Goal: Task Accomplishment & Management: Manage account settings

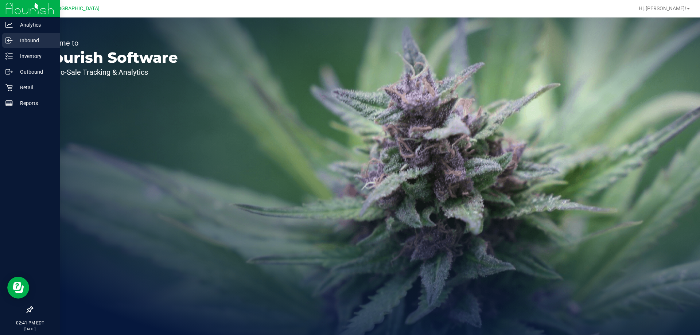
click at [11, 35] on div "Inbound" at bounding box center [31, 40] width 58 height 15
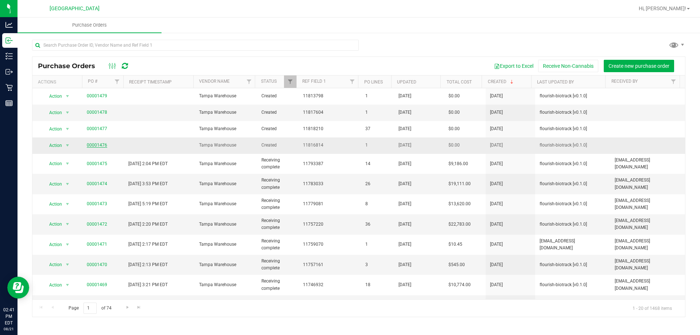
click at [103, 144] on link "00001476" at bounding box center [97, 144] width 20 height 5
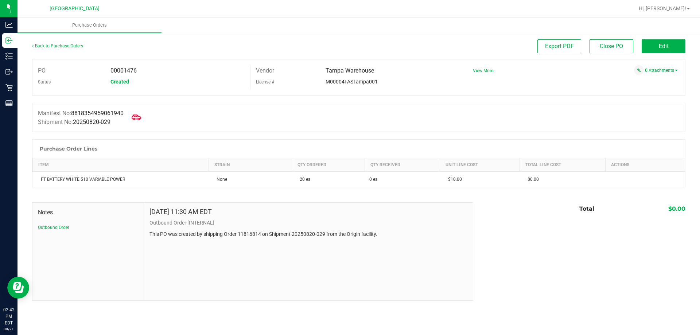
click at [144, 120] on span at bounding box center [136, 117] width 16 height 16
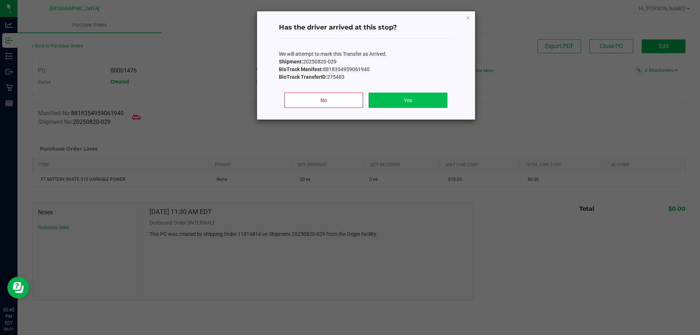
click at [349, 92] on div "No Yes" at bounding box center [366, 103] width 174 height 33
click at [349, 93] on button "Yes" at bounding box center [407, 100] width 78 height 15
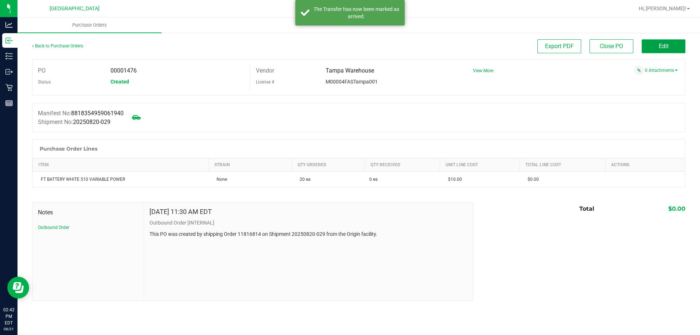
click at [349, 46] on button "Edit" at bounding box center [663, 46] width 44 height 14
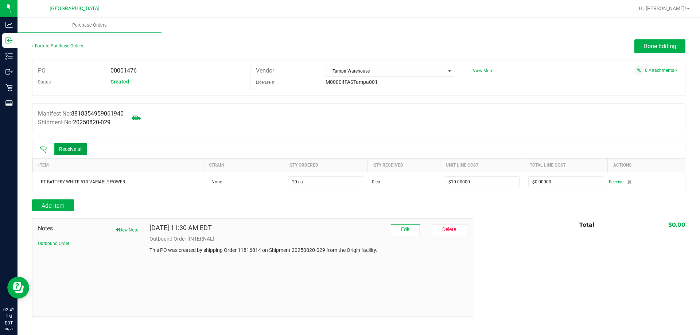
click at [83, 150] on button "Receive all" at bounding box center [70, 149] width 33 height 12
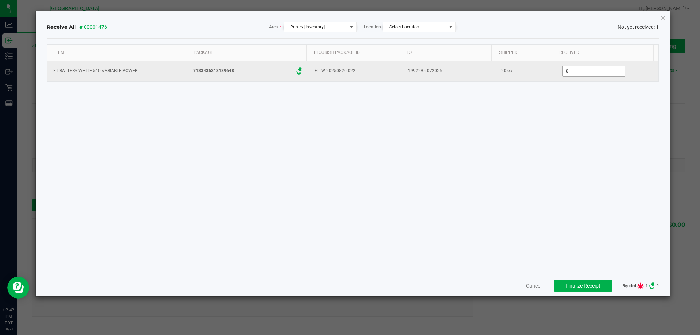
click at [349, 70] on input "0" at bounding box center [593, 71] width 62 height 10
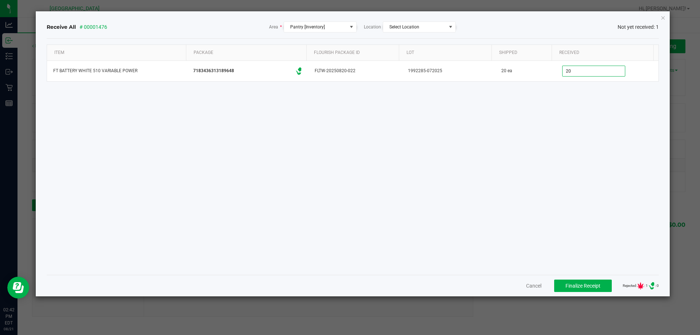
type input "20 ea"
click at [349, 183] on div "Item Package Flourish Package ID Lot Shipped Received FT BATTERY WHITE 510 VARI…" at bounding box center [353, 156] width 612 height 224
click at [349, 290] on button "Finalize Receipt" at bounding box center [583, 286] width 58 height 12
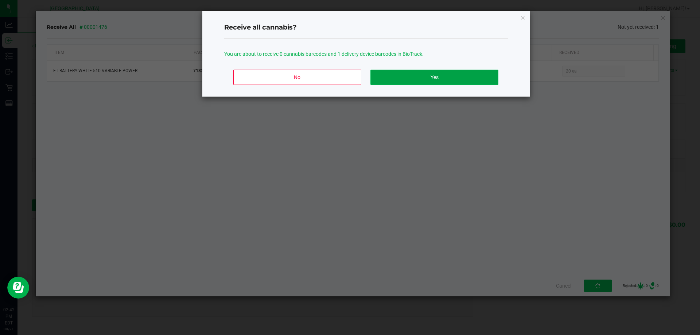
click at [349, 73] on button "Yes" at bounding box center [434, 77] width 128 height 15
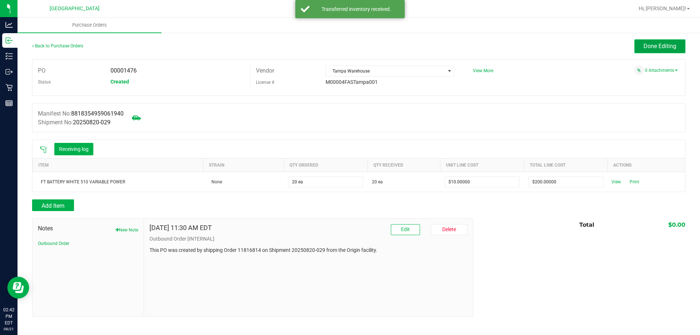
click at [349, 42] on button "Done Editing" at bounding box center [659, 46] width 51 height 14
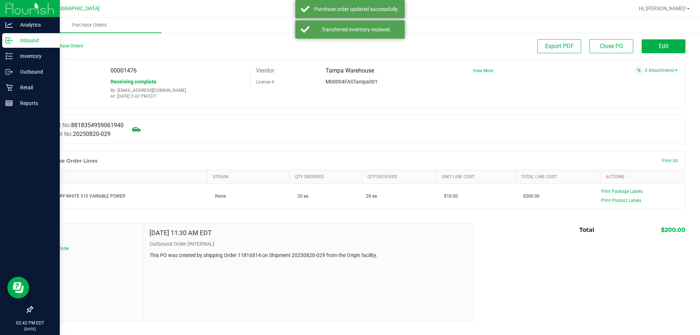
click at [29, 37] on p "Inbound" at bounding box center [35, 40] width 44 height 9
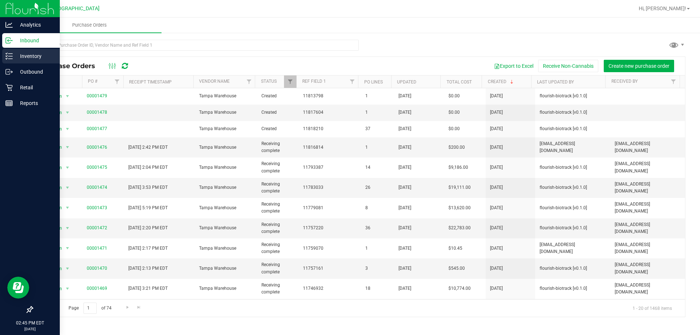
click at [7, 62] on div "Inventory" at bounding box center [31, 56] width 58 height 15
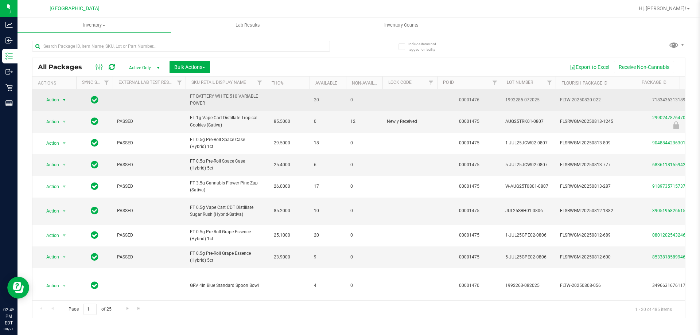
click at [59, 102] on span "Action" at bounding box center [50, 100] width 20 height 10
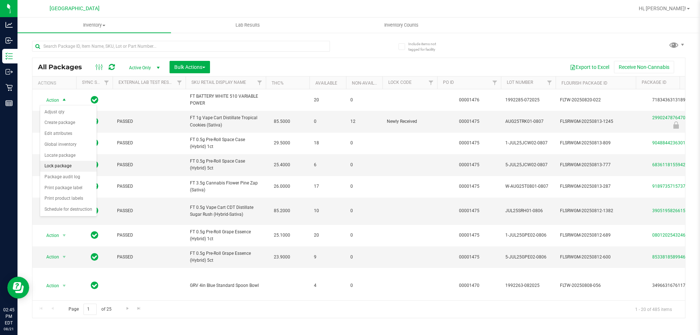
click at [76, 166] on li "Lock package" at bounding box center [68, 166] width 56 height 11
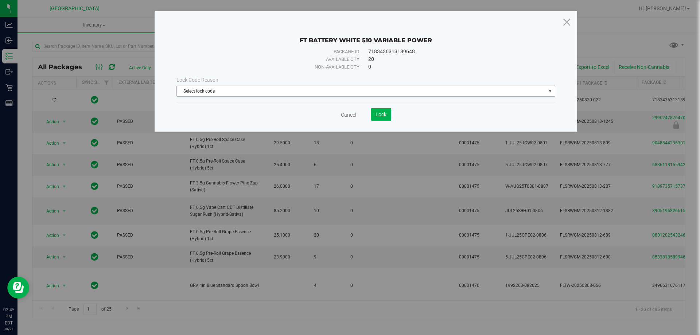
click at [281, 94] on span "Select lock code" at bounding box center [361, 91] width 369 height 10
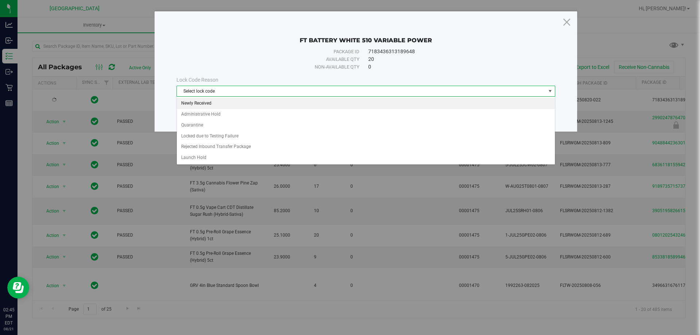
click at [240, 101] on li "Newly Received" at bounding box center [366, 103] width 378 height 11
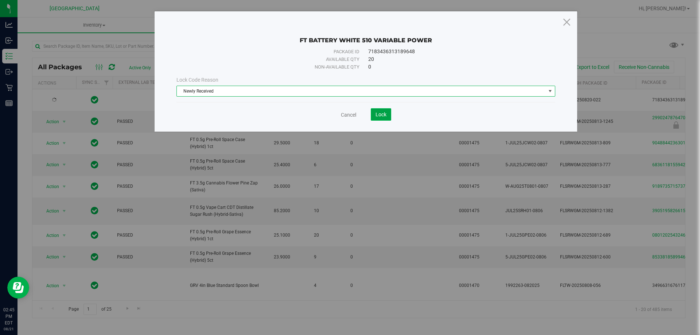
click at [349, 118] on button "Lock" at bounding box center [381, 114] width 20 height 12
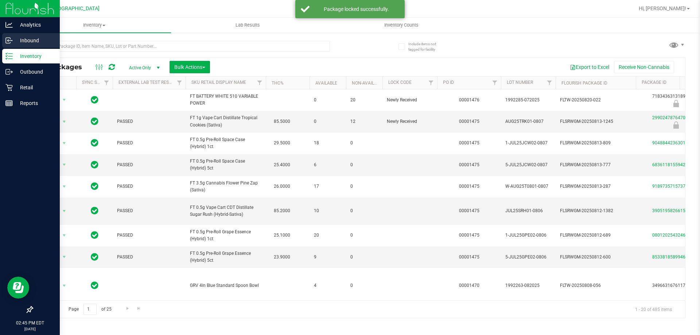
click at [5, 41] on div "Inbound" at bounding box center [31, 40] width 58 height 15
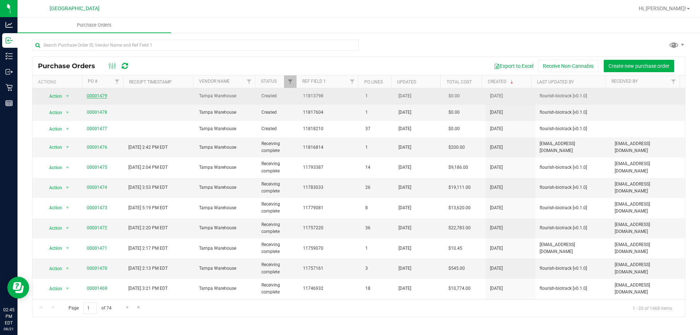
click at [102, 98] on link "00001479" at bounding box center [97, 95] width 20 height 5
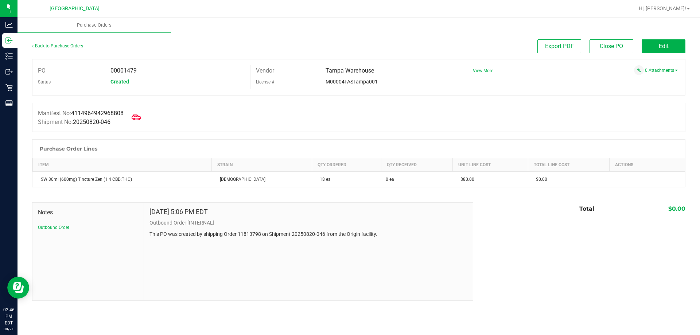
click at [139, 118] on icon at bounding box center [136, 117] width 9 height 9
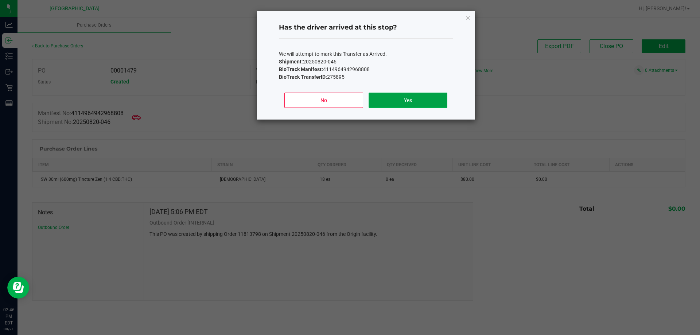
click at [349, 101] on button "Yes" at bounding box center [407, 100] width 78 height 15
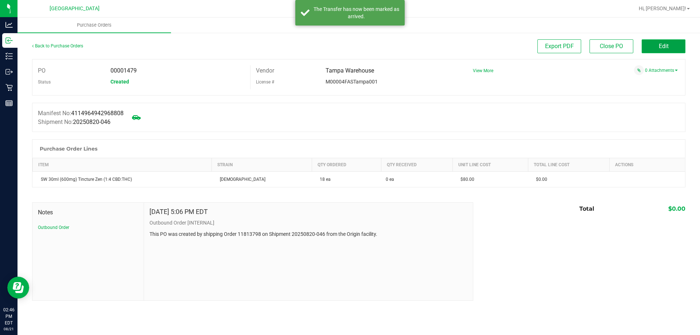
click at [349, 46] on button "Edit" at bounding box center [663, 46] width 44 height 14
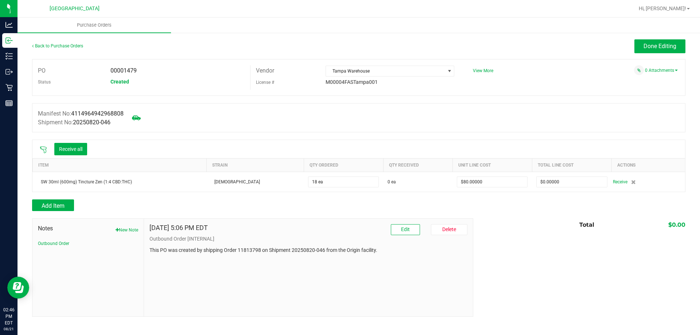
click at [45, 149] on icon at bounding box center [43, 149] width 7 height 7
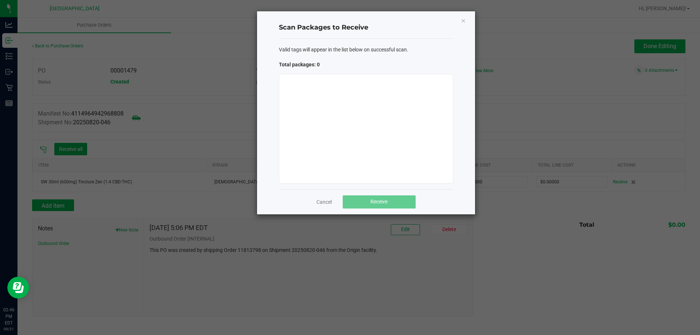
click at [338, 113] on div at bounding box center [366, 128] width 174 height 109
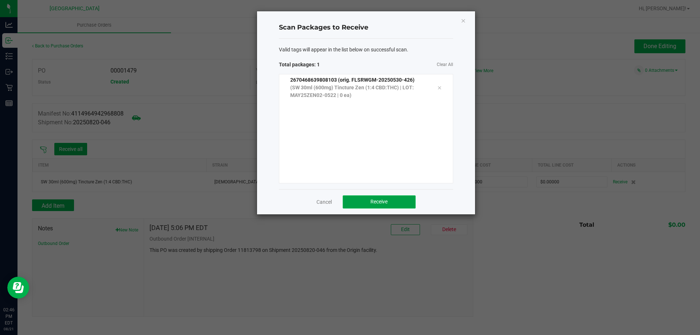
click at [349, 202] on span "Receive" at bounding box center [378, 202] width 17 height 6
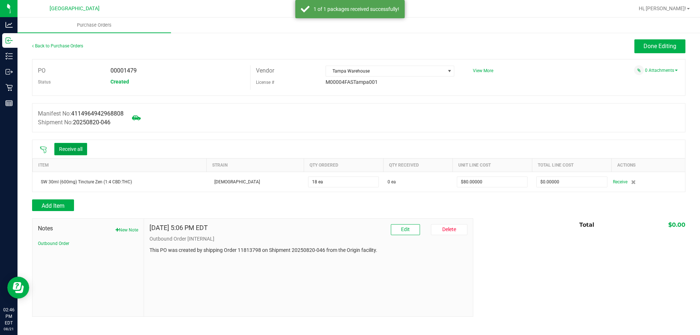
click at [76, 143] on button "Receive all" at bounding box center [70, 149] width 33 height 12
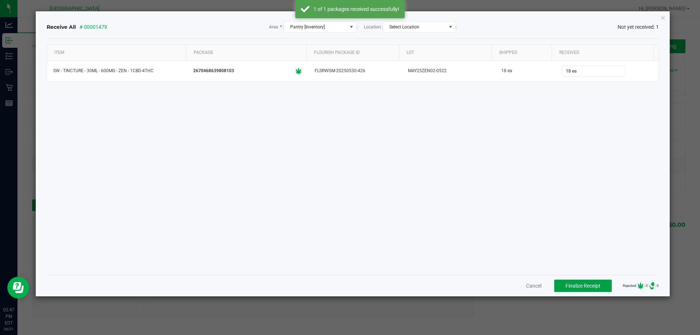
click at [349, 281] on button "Finalize Receipt" at bounding box center [583, 286] width 58 height 12
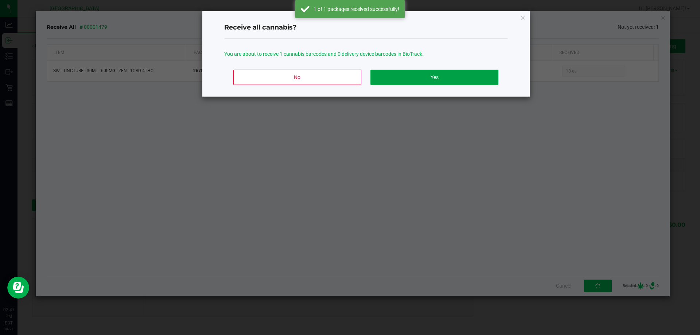
click at [349, 81] on button "Yes" at bounding box center [434, 77] width 128 height 15
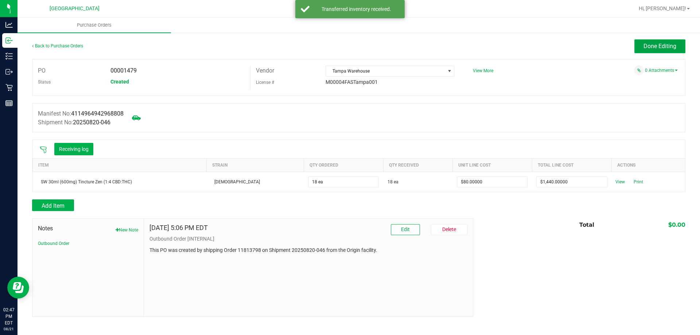
click at [349, 45] on button "Done Editing" at bounding box center [659, 46] width 51 height 14
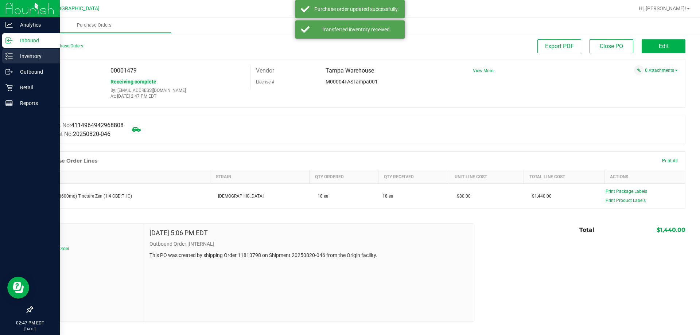
click at [5, 53] on icon at bounding box center [8, 55] width 7 height 7
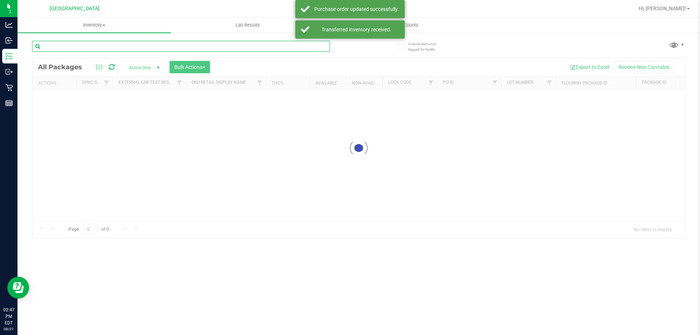
click at [115, 48] on input "text" at bounding box center [181, 46] width 298 height 11
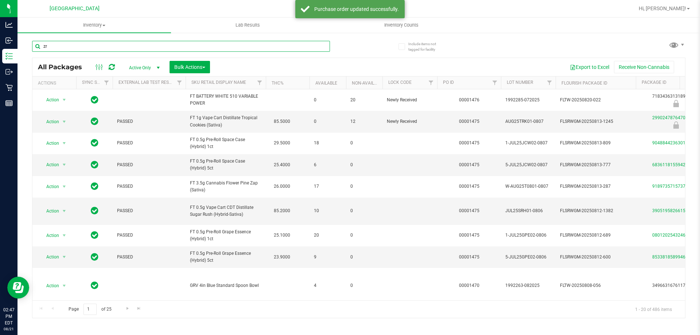
type input "z"
type input "[DEMOGRAPHIC_DATA]"
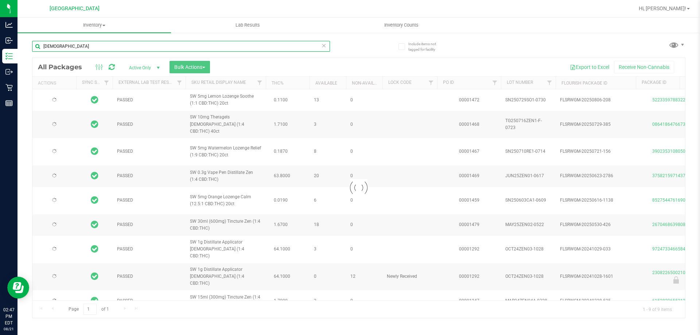
type input "[DATE]"
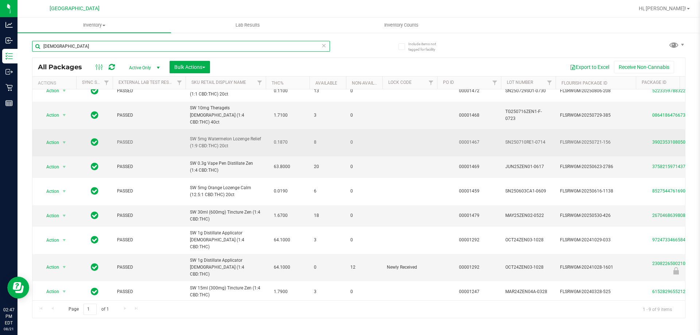
scroll to position [17, 0]
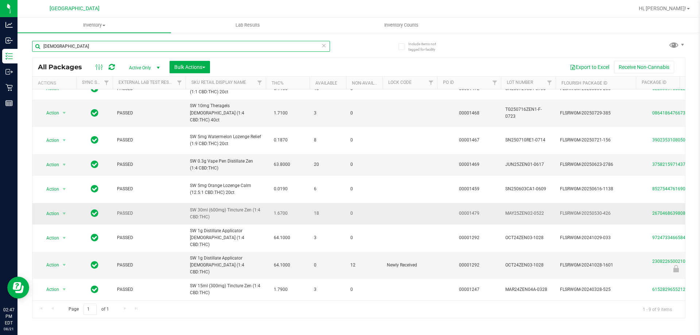
type input "[DEMOGRAPHIC_DATA]"
click at [176, 210] on span "PASSED" at bounding box center [149, 213] width 64 height 7
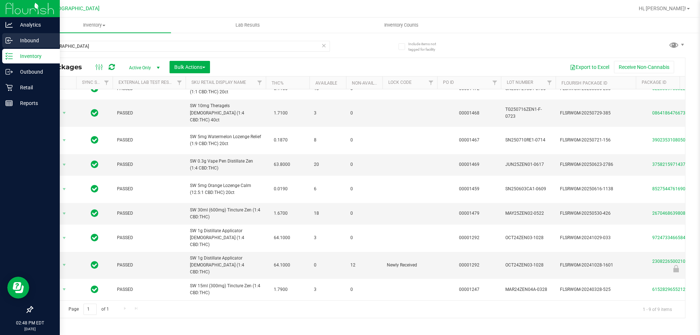
click at [7, 39] on icon at bounding box center [8, 40] width 7 height 7
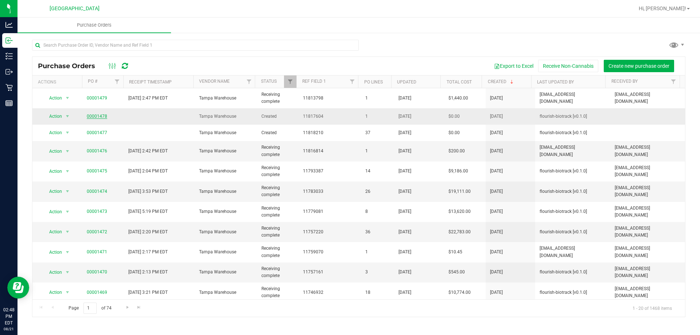
click at [90, 115] on link "00001478" at bounding box center [97, 116] width 20 height 5
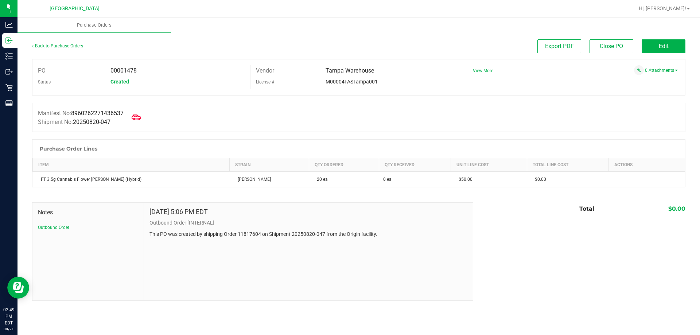
click at [141, 118] on icon at bounding box center [136, 117] width 9 height 9
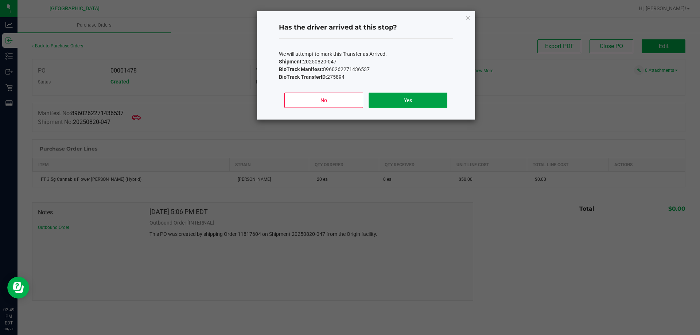
click at [349, 103] on button "Yes" at bounding box center [407, 100] width 78 height 15
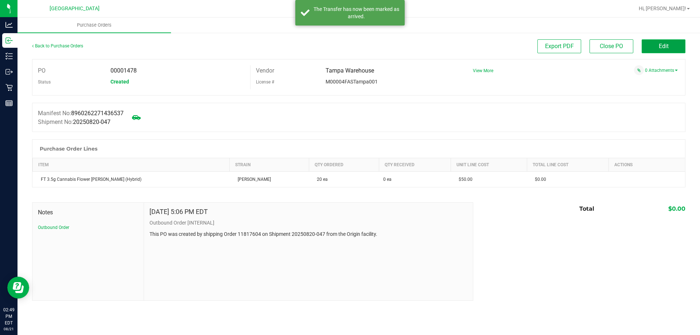
click at [349, 46] on button "Edit" at bounding box center [663, 46] width 44 height 14
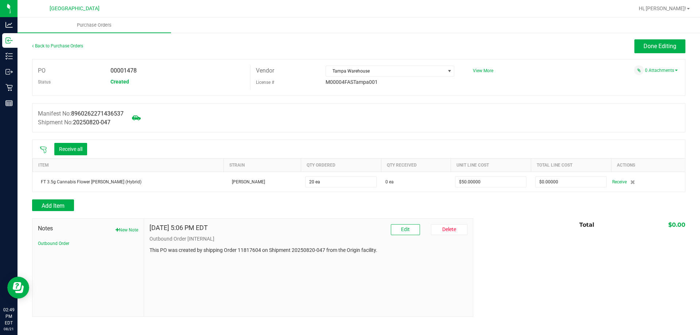
click at [47, 148] on div at bounding box center [43, 148] width 15 height 7
click at [46, 149] on icon at bounding box center [43, 149] width 7 height 7
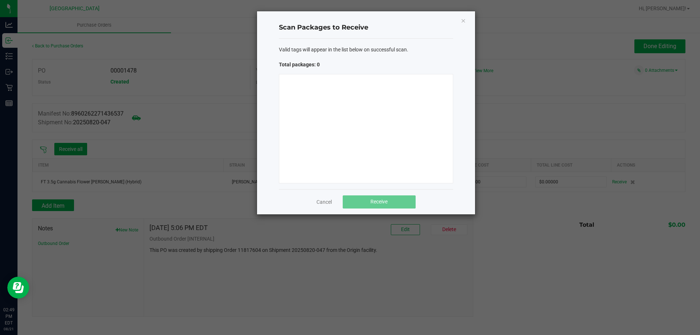
click at [349, 131] on ngb-modal-window "Scan Packages to Receive Valid tags will appear in the list below on successful…" at bounding box center [352, 167] width 705 height 335
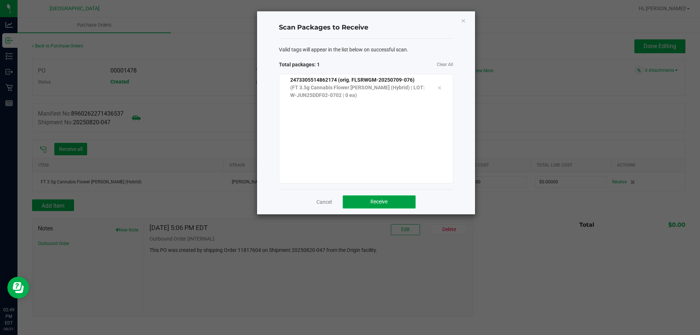
click at [349, 197] on button "Receive" at bounding box center [379, 201] width 73 height 13
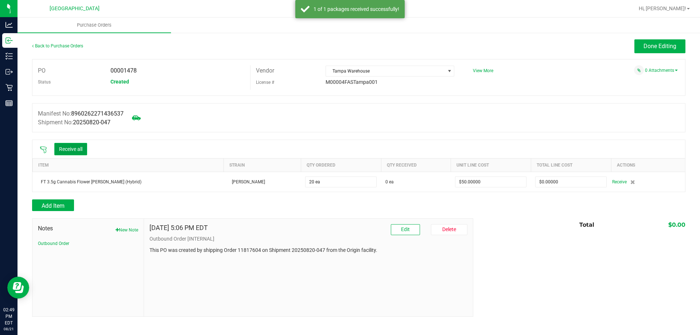
click at [66, 148] on button "Receive all" at bounding box center [70, 149] width 33 height 12
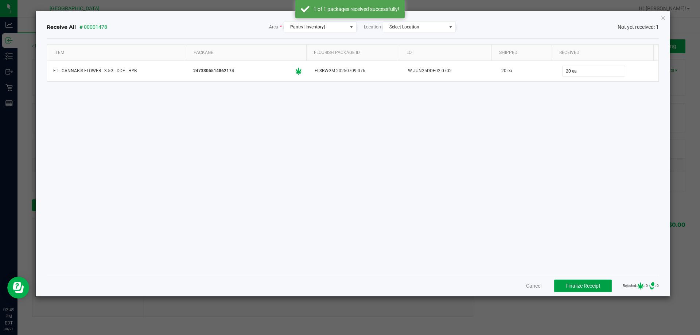
click at [349, 288] on span "Finalize Receipt" at bounding box center [582, 286] width 35 height 6
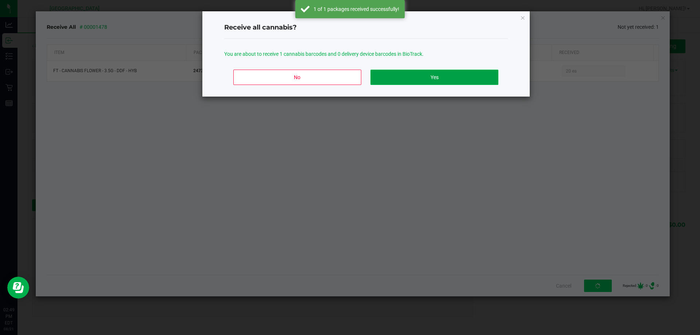
click at [349, 81] on button "Yes" at bounding box center [434, 77] width 128 height 15
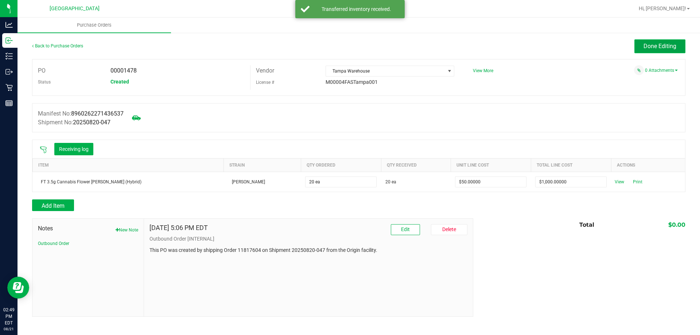
click at [349, 47] on button "Done Editing" at bounding box center [659, 46] width 51 height 14
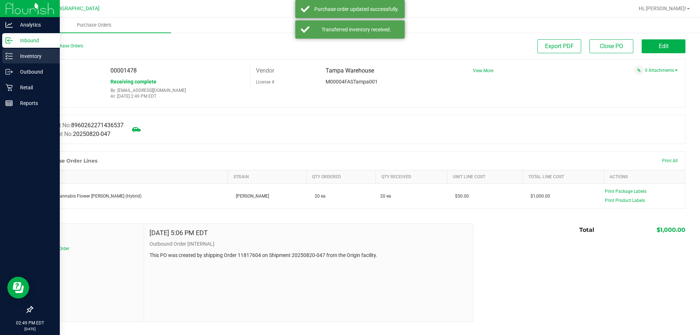
click at [5, 55] on icon at bounding box center [8, 55] width 7 height 7
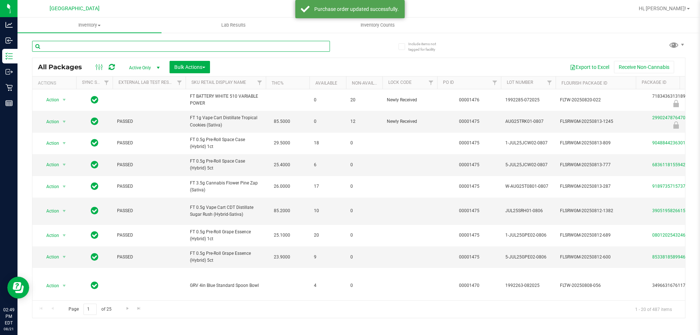
click at [124, 50] on input "text" at bounding box center [181, 46] width 298 height 11
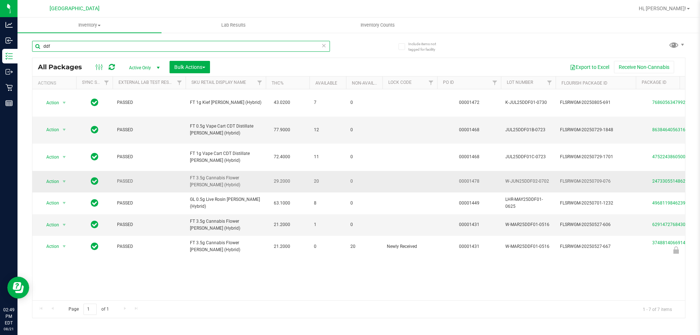
type input "ddf"
click at [52, 176] on span "Action" at bounding box center [50, 181] width 20 height 10
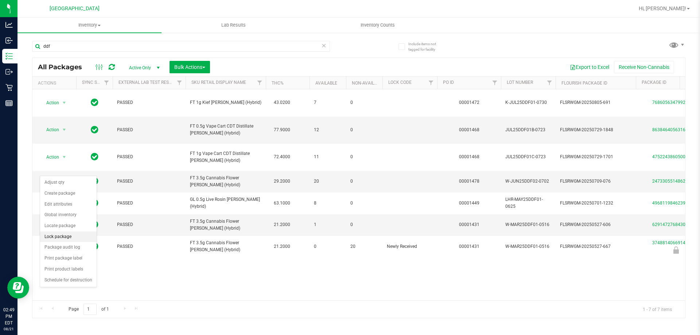
click at [75, 232] on li "Lock package" at bounding box center [68, 236] width 56 height 11
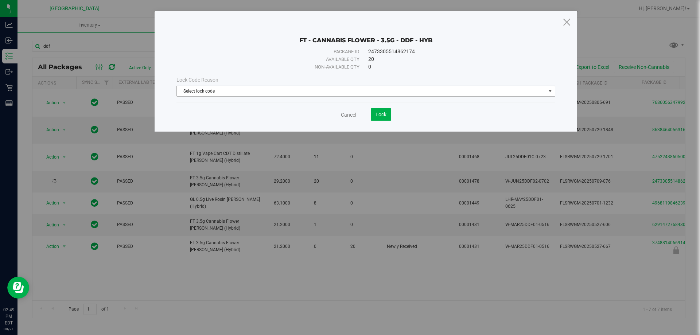
click at [270, 95] on span "Select lock code" at bounding box center [361, 91] width 369 height 10
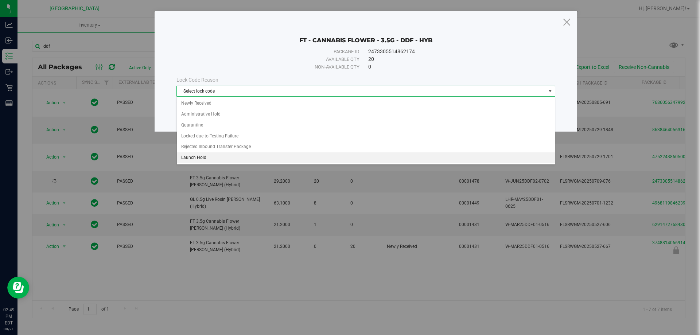
click at [244, 157] on li "Launch Hold" at bounding box center [366, 157] width 378 height 11
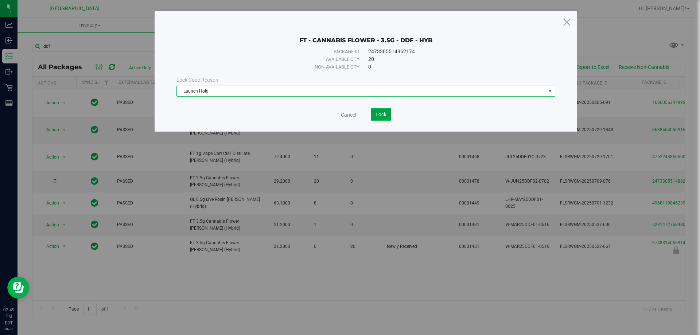
click at [349, 116] on span "Lock" at bounding box center [380, 115] width 11 height 6
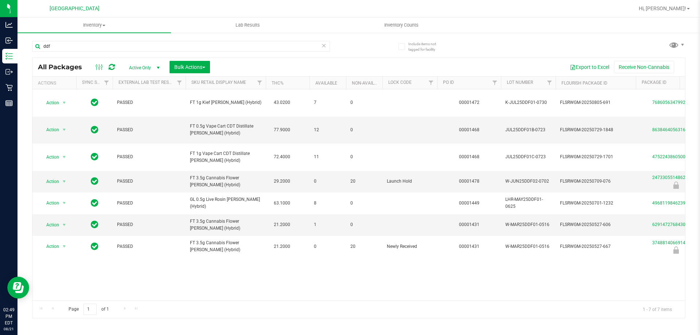
click at [236, 249] on div "Action Action Adjust qty Create package Edit attributes Global inventory Locate…" at bounding box center [358, 194] width 652 height 211
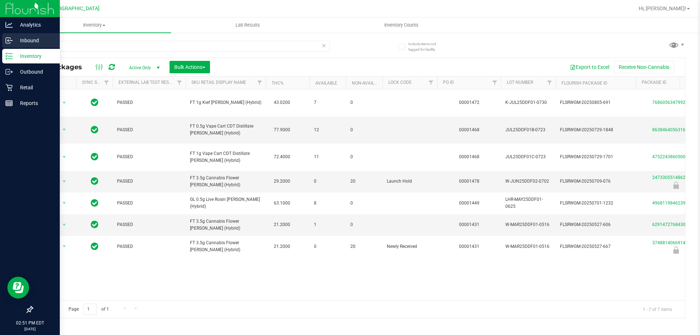
click at [14, 46] on div "Inbound" at bounding box center [31, 40] width 58 height 15
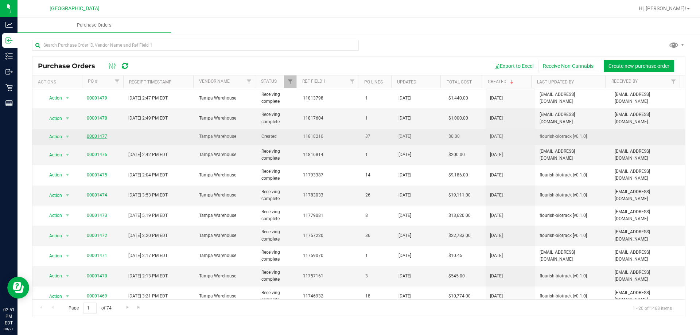
click at [91, 136] on link "00001477" at bounding box center [97, 136] width 20 height 5
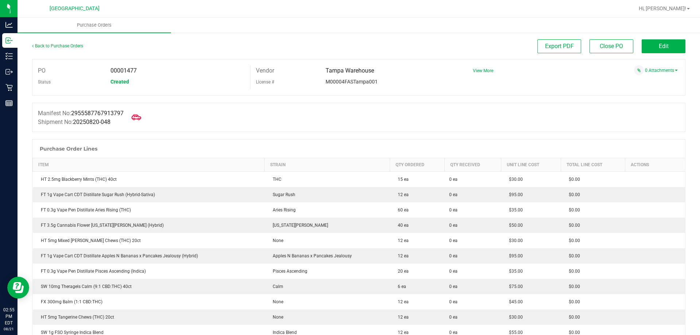
click at [140, 116] on icon at bounding box center [136, 117] width 9 height 9
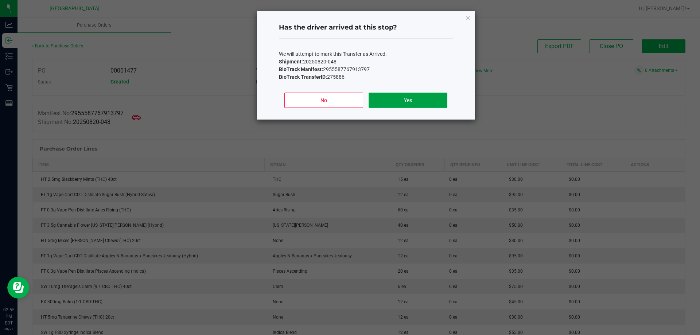
click at [349, 96] on button "Yes" at bounding box center [407, 100] width 78 height 15
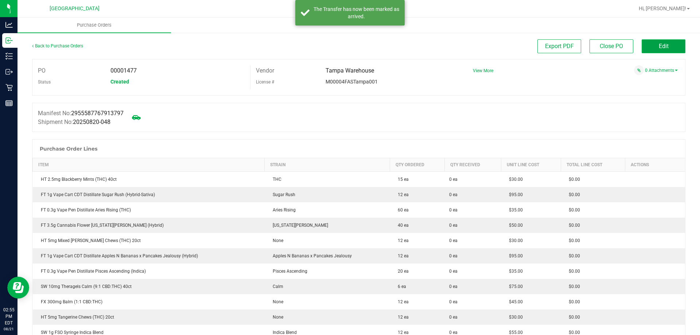
click at [349, 46] on span "Edit" at bounding box center [663, 46] width 10 height 7
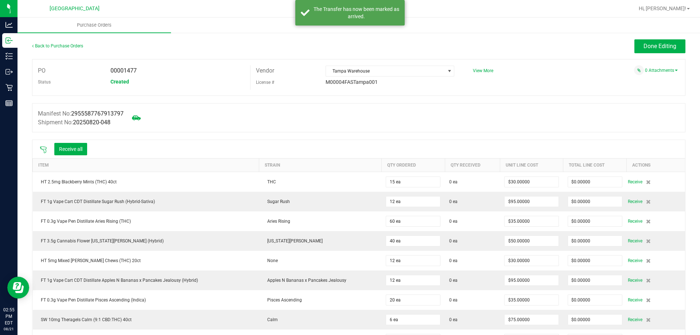
click at [44, 145] on div "Receive all" at bounding box center [63, 148] width 55 height 15
click at [43, 148] on icon at bounding box center [43, 149] width 7 height 7
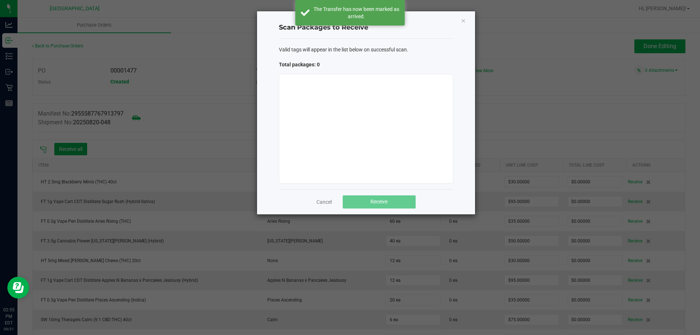
click at [309, 127] on div at bounding box center [366, 128] width 174 height 109
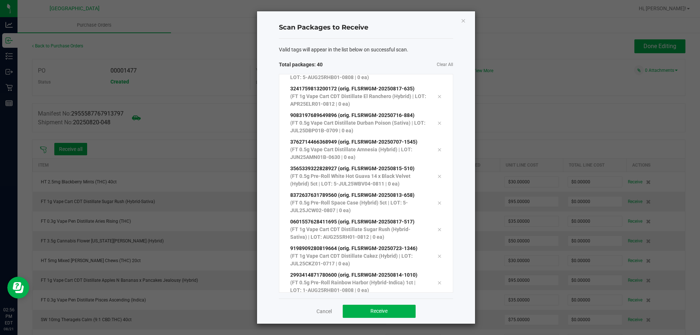
scroll to position [845, 0]
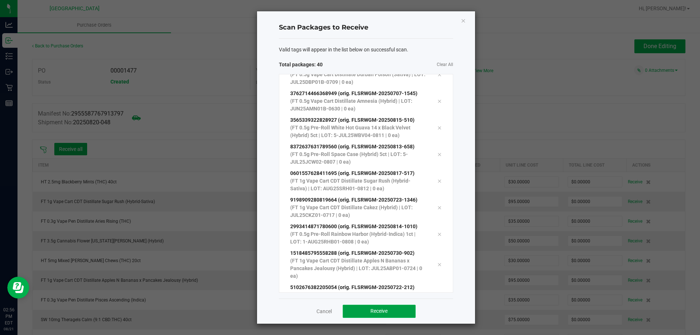
click at [349, 308] on span "Receive" at bounding box center [378, 311] width 17 height 6
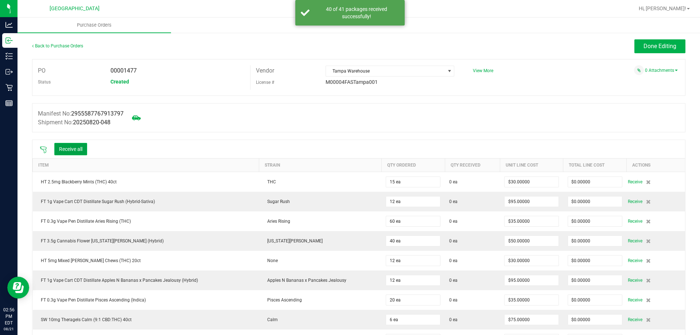
click at [79, 149] on button "Receive all" at bounding box center [70, 149] width 33 height 12
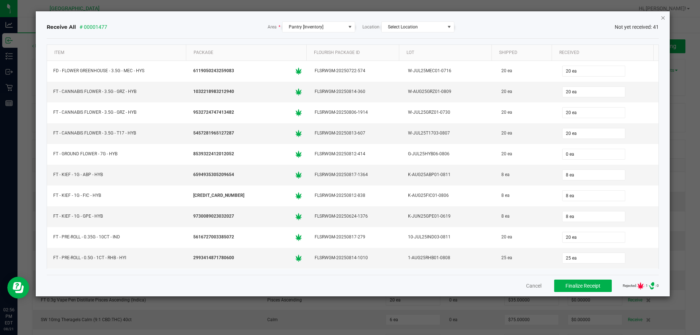
click at [349, 17] on icon "Close" at bounding box center [662, 17] width 5 height 9
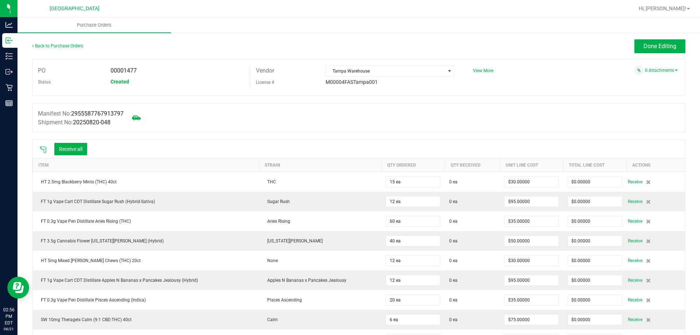
click at [42, 147] on icon at bounding box center [43, 149] width 7 height 7
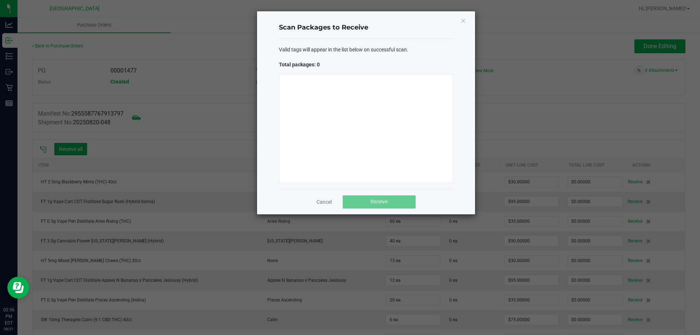
click at [349, 107] on div at bounding box center [366, 128] width 174 height 109
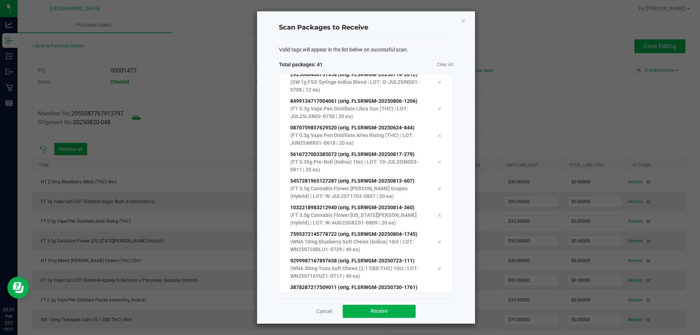
scroll to position [872, 0]
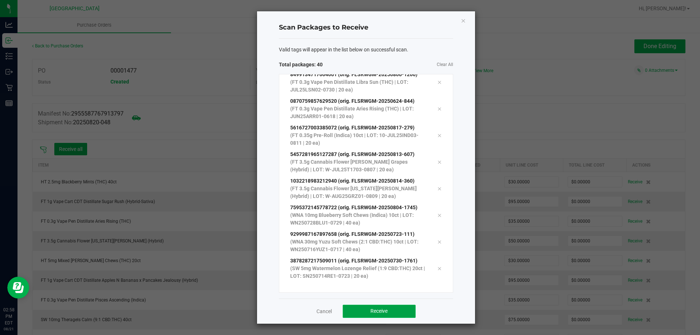
click at [349, 313] on button "Receive" at bounding box center [379, 311] width 73 height 13
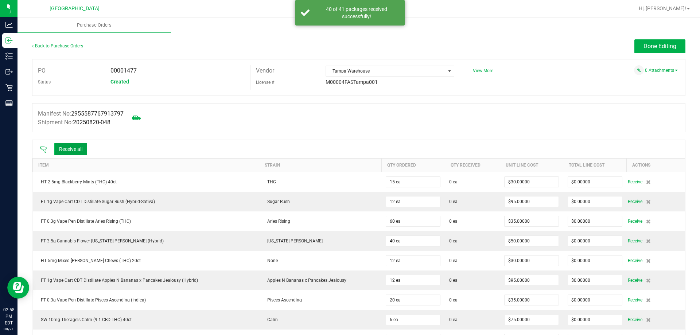
click at [82, 153] on button "Receive all" at bounding box center [70, 149] width 33 height 12
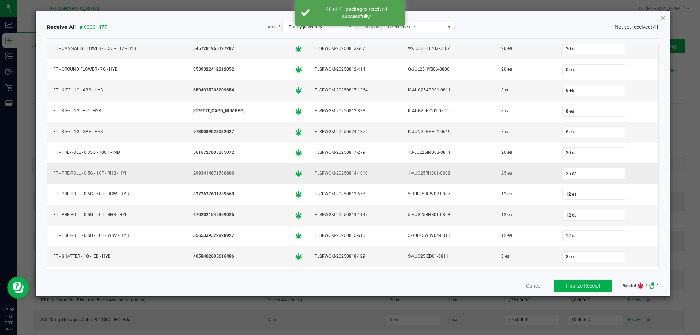
scroll to position [36, 0]
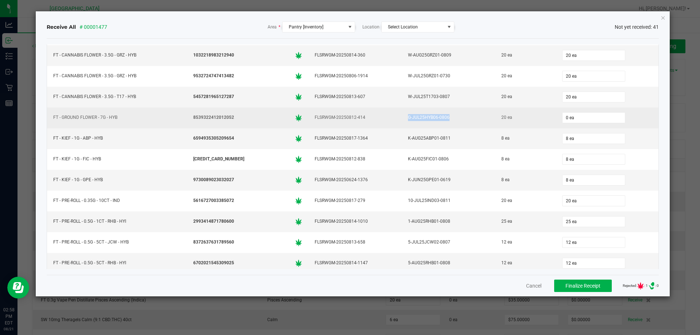
drag, startPoint x: 444, startPoint y: 120, endPoint x: 401, endPoint y: 119, distance: 43.0
click at [349, 119] on div "G-JUL25HYB06-0806" at bounding box center [448, 117] width 85 height 11
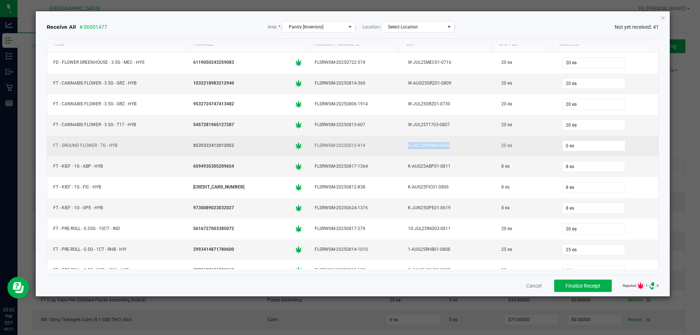
scroll to position [0, 0]
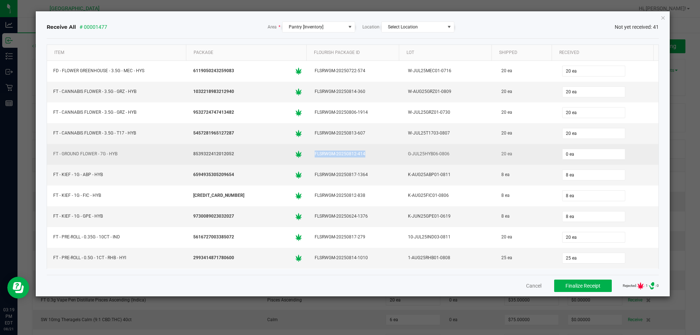
drag, startPoint x: 365, startPoint y: 152, endPoint x: 306, endPoint y: 152, distance: 58.3
click at [308, 152] on td "FLSRWGM-20250812-414" at bounding box center [354, 154] width 93 height 21
click at [349, 150] on div "FLSRWGM-20250812-414" at bounding box center [355, 154] width 85 height 11
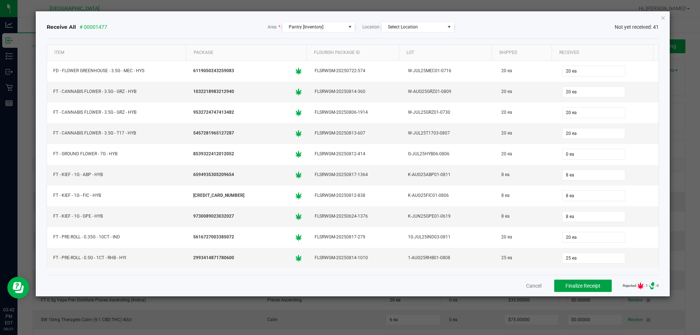
click at [349, 288] on span "Finalize Receipt" at bounding box center [582, 286] width 35 height 6
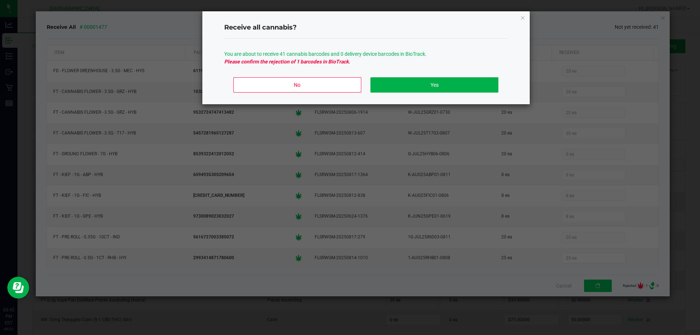
drag, startPoint x: 230, startPoint y: 63, endPoint x: 344, endPoint y: 60, distance: 114.1
click at [339, 60] on p "Please confirm the rejection of 1 barcodes in BioTrack." at bounding box center [366, 62] width 284 height 8
click at [349, 55] on p "You are about to receive 41 cannabis barcodes and 0 delivery device barcodes in…" at bounding box center [366, 54] width 284 height 8
click at [349, 80] on button "Yes" at bounding box center [434, 84] width 128 height 15
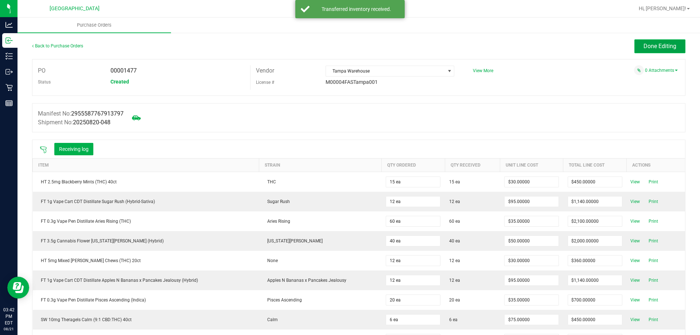
click at [349, 46] on span "Done Editing" at bounding box center [659, 46] width 33 height 7
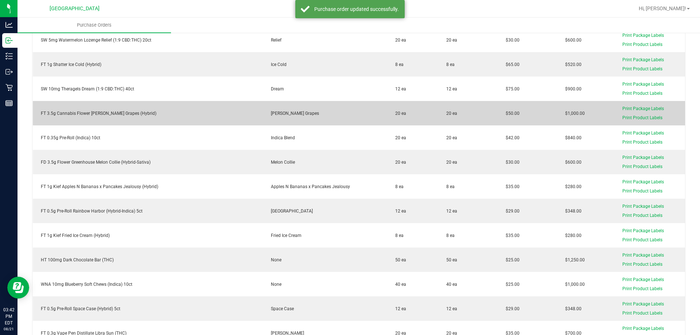
scroll to position [724, 0]
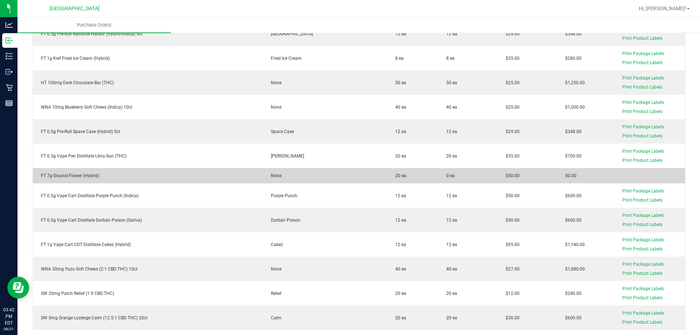
click at [349, 176] on purchase-order-line-row "FT 7g Ground Flower (Hybrid) None 20 ea 0 ea $50.00 $0.00" at bounding box center [359, 175] width 652 height 15
click at [349, 182] on td "20 ea" at bounding box center [414, 175] width 54 height 15
drag, startPoint x: 570, startPoint y: 177, endPoint x: 546, endPoint y: 176, distance: 24.1
click at [349, 176] on purchase-order-line-row "FT 7g Ground Flower (Hybrid) None 20 ea 0 ea $50.00 $0.00" at bounding box center [359, 175] width 652 height 15
click at [349, 176] on td "$50.00" at bounding box center [526, 175] width 59 height 15
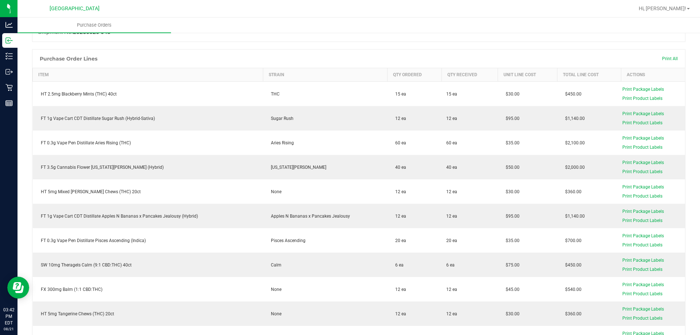
scroll to position [0, 0]
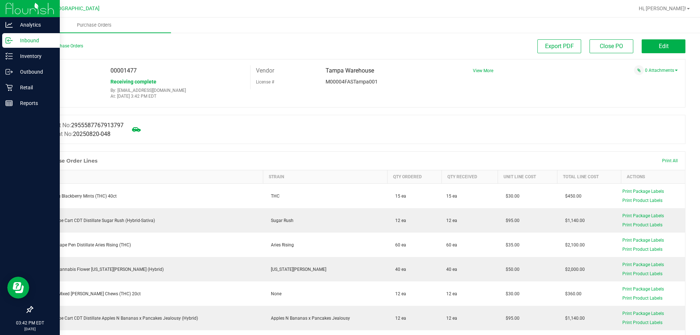
click at [9, 36] on div "Inbound" at bounding box center [31, 40] width 58 height 15
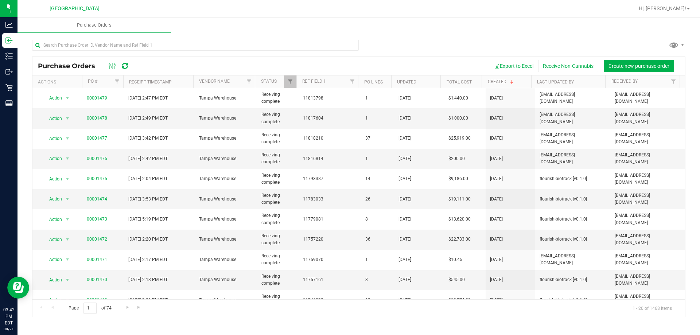
click at [126, 67] on icon at bounding box center [125, 65] width 6 height 7
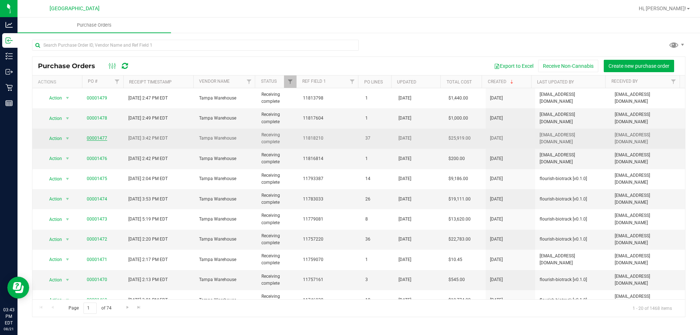
click at [102, 137] on link "00001477" at bounding box center [97, 138] width 20 height 5
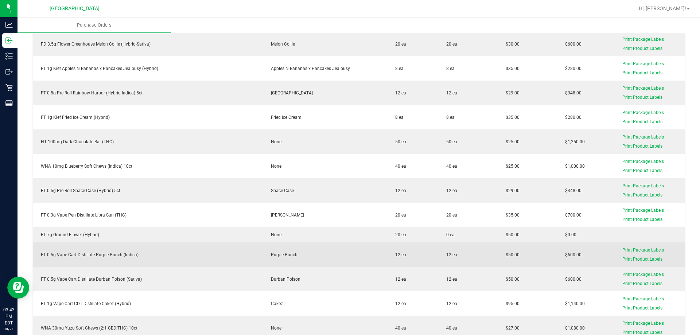
scroll to position [729, 0]
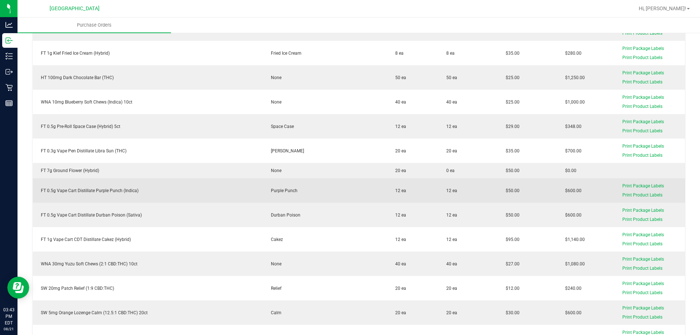
click at [349, 199] on td "12 ea" at bounding box center [414, 190] width 54 height 24
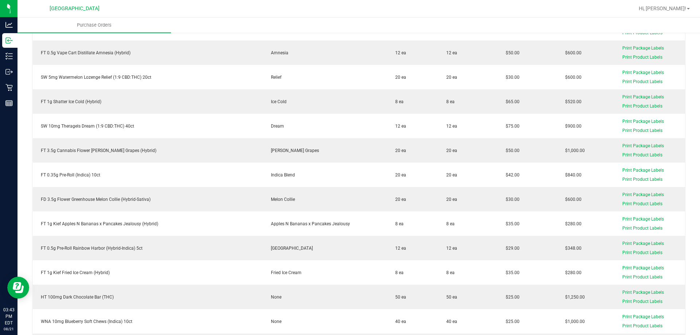
scroll to position [437, 0]
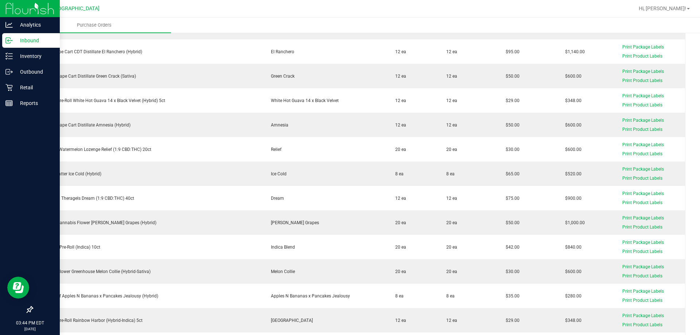
click at [8, 46] on div "Inbound" at bounding box center [31, 40] width 58 height 15
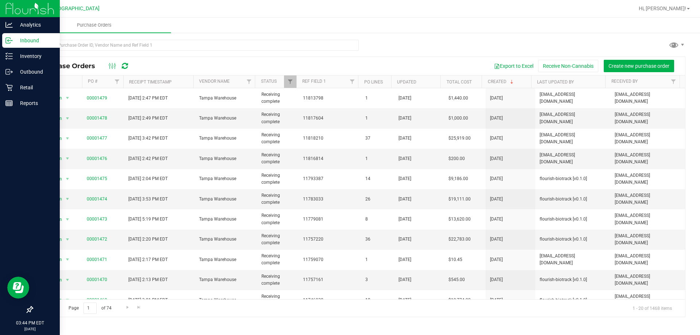
click at [9, 42] on icon at bounding box center [8, 40] width 7 height 7
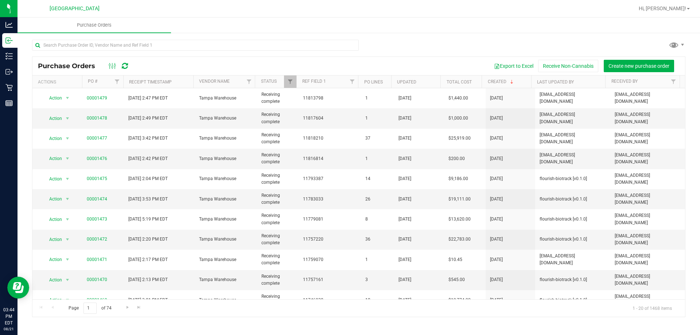
click at [128, 70] on div "Purchase Orders Export to Excel Receive Non-Cannabis Create new purchase order" at bounding box center [358, 66] width 652 height 18
click at [126, 67] on icon at bounding box center [125, 65] width 6 height 7
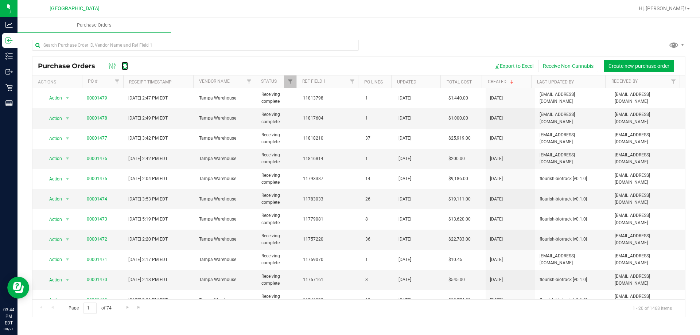
click at [126, 67] on icon at bounding box center [125, 65] width 6 height 7
click at [125, 66] on icon at bounding box center [125, 65] width 6 height 7
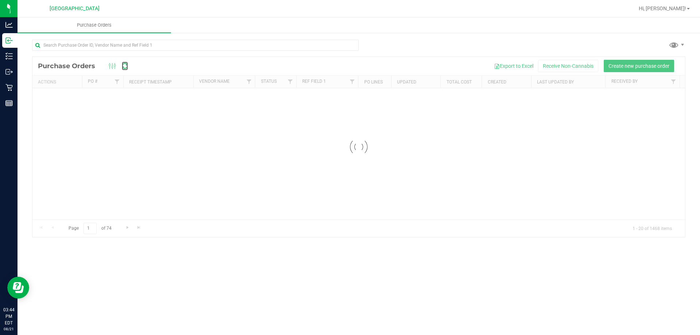
click at [125, 66] on icon at bounding box center [124, 65] width 9 height 9
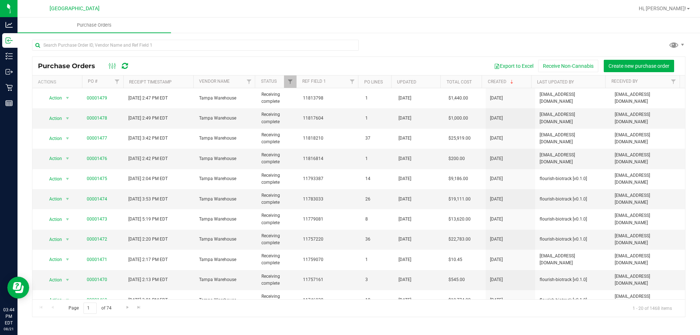
click at [120, 64] on div at bounding box center [118, 66] width 24 height 9
click at [128, 65] on div at bounding box center [118, 66] width 24 height 9
click at [125, 66] on icon at bounding box center [125, 65] width 6 height 7
click at [124, 66] on icon at bounding box center [125, 65] width 6 height 7
click at [126, 66] on icon at bounding box center [125, 65] width 6 height 7
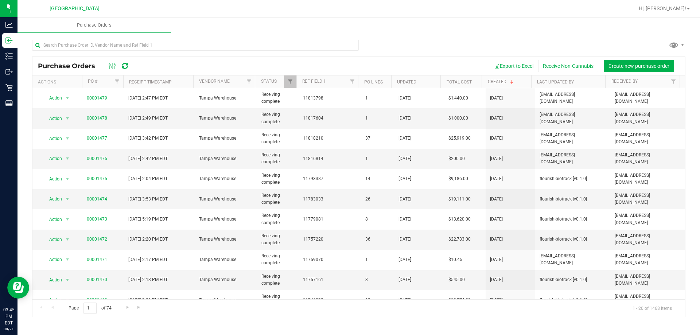
click at [122, 65] on icon at bounding box center [125, 65] width 6 height 7
click at [126, 66] on icon at bounding box center [125, 65] width 6 height 7
click at [126, 66] on icon at bounding box center [124, 65] width 9 height 9
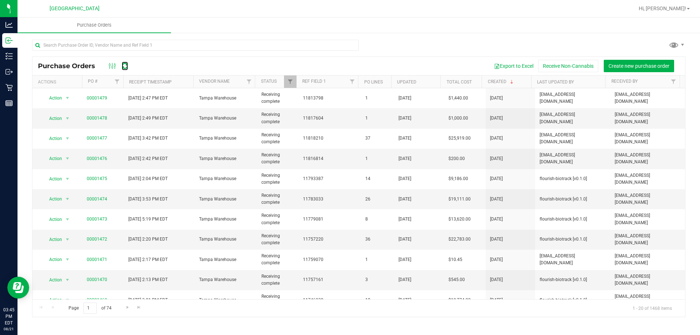
click at [126, 66] on icon at bounding box center [125, 65] width 6 height 7
click at [125, 65] on icon at bounding box center [125, 65] width 6 height 7
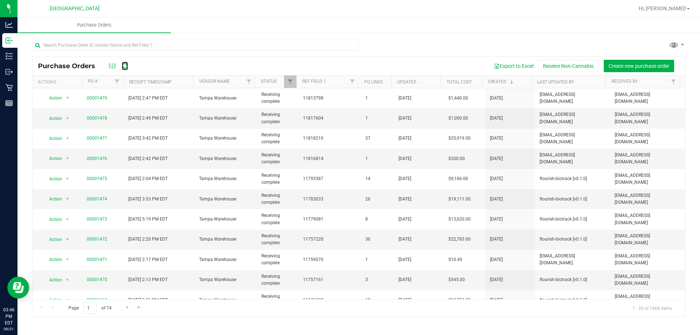
click at [125, 65] on icon at bounding box center [125, 65] width 6 height 7
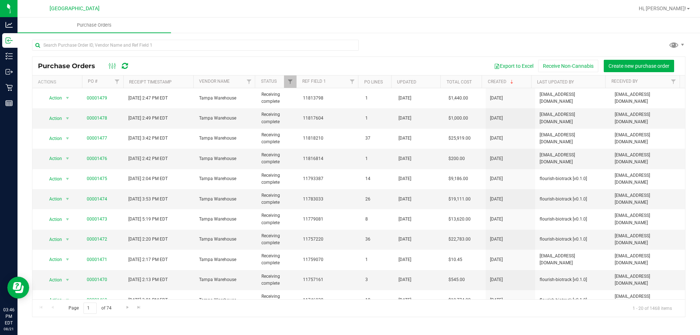
click at [125, 64] on icon at bounding box center [125, 65] width 6 height 7
click at [125, 64] on icon at bounding box center [124, 66] width 9 height 9
click at [125, 64] on icon at bounding box center [125, 65] width 6 height 7
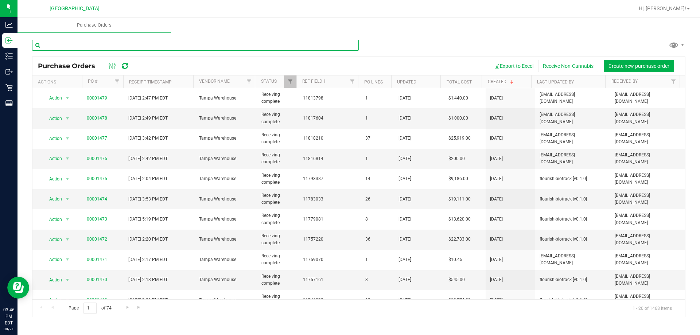
click at [133, 41] on input "text" at bounding box center [195, 45] width 327 height 11
click at [126, 66] on icon at bounding box center [125, 65] width 6 height 7
click at [125, 64] on icon at bounding box center [125, 65] width 6 height 7
click at [125, 65] on icon at bounding box center [125, 65] width 6 height 7
click at [125, 65] on icon at bounding box center [124, 65] width 9 height 9
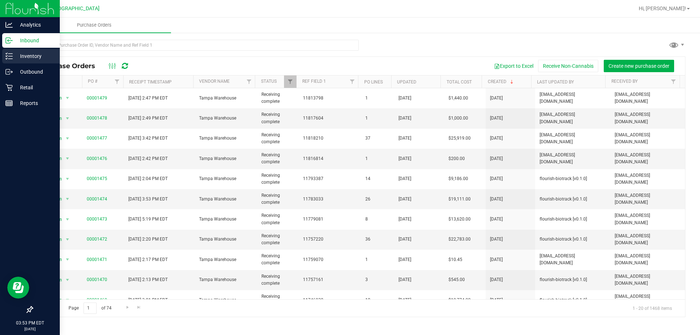
click at [13, 57] on p "Inventory" at bounding box center [35, 56] width 44 height 9
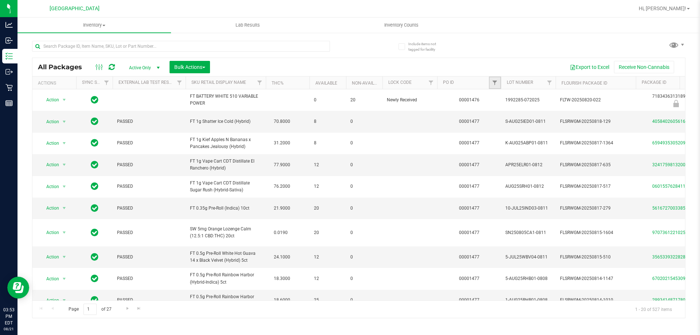
click at [349, 85] on link "Filter" at bounding box center [495, 83] width 12 height 12
type input "1477"
click at [349, 110] on button "Filter" at bounding box center [510, 118] width 35 height 16
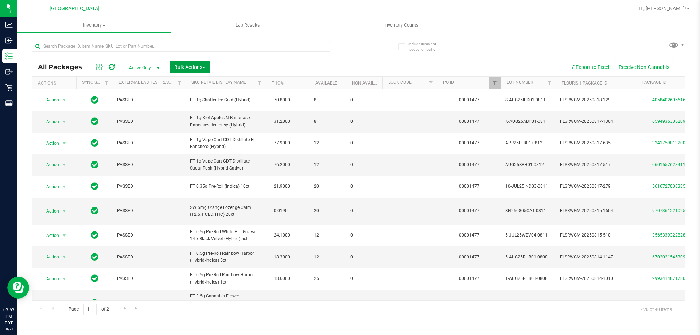
click at [189, 71] on button "Bulk Actions" at bounding box center [189, 67] width 40 height 12
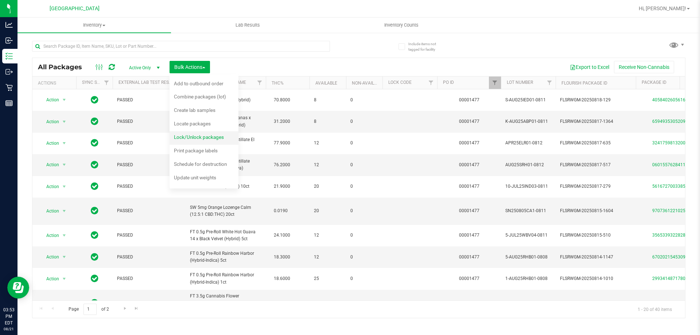
click at [200, 134] on div "Lock/Unlock packages" at bounding box center [204, 138] width 60 height 12
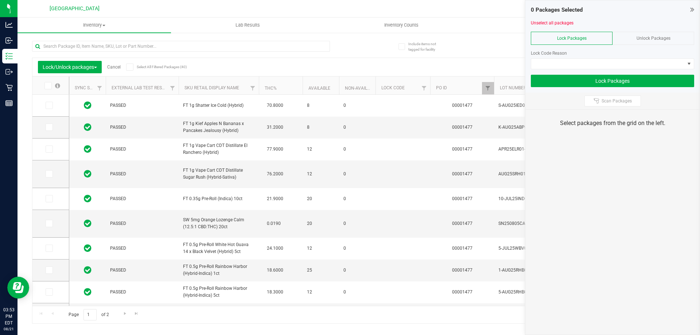
click at [49, 86] on icon at bounding box center [47, 86] width 5 height 0
click at [0, 0] on input "checkbox" at bounding box center [0, 0] width 0 height 0
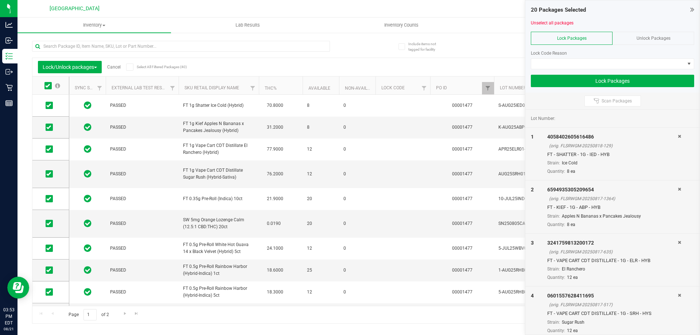
scroll to position [146, 0]
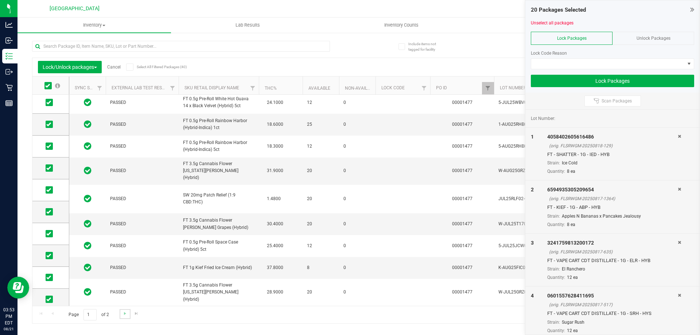
click at [122, 310] on link "Go to the next page" at bounding box center [125, 314] width 11 height 10
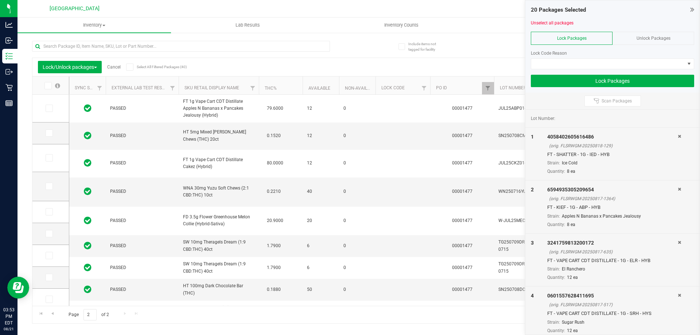
click at [46, 86] on icon at bounding box center [47, 86] width 5 height 0
click at [0, 0] on input "checkbox" at bounding box center [0, 0] width 0 height 0
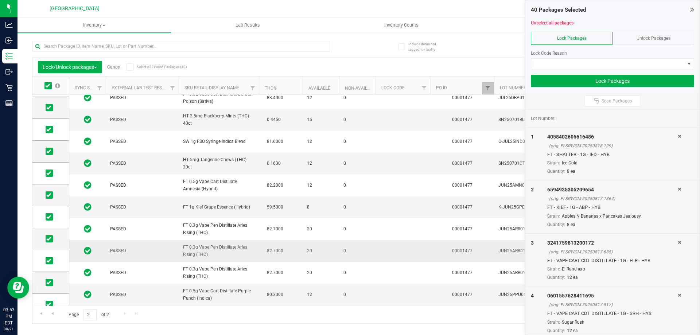
scroll to position [245, 0]
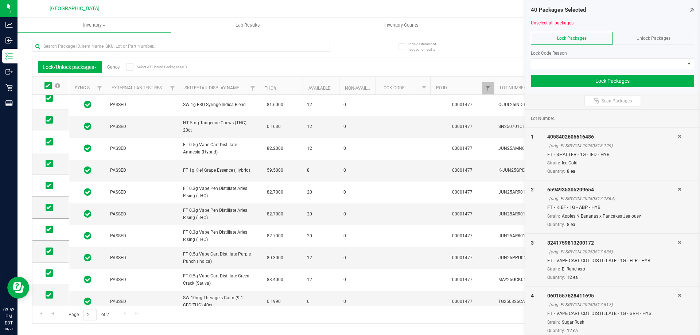
click at [349, 58] on div "Lock Code Reason" at bounding box center [612, 56] width 163 height 25
click at [349, 62] on span at bounding box center [607, 64] width 153 height 10
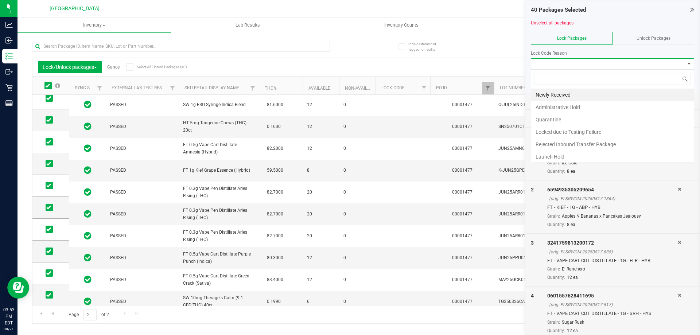
scroll to position [11, 163]
click at [349, 93] on li "Newly Received" at bounding box center [612, 95] width 163 height 12
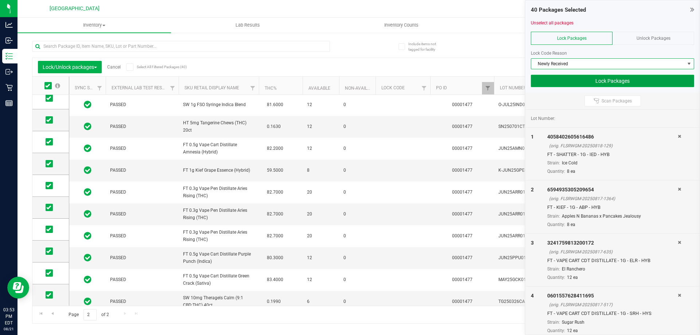
click at [349, 81] on button "Lock Packages" at bounding box center [612, 81] width 163 height 12
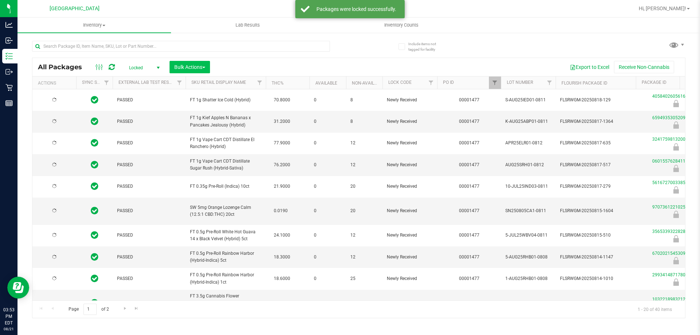
type input "[DATE]"
click at [181, 65] on span "Bulk Actions" at bounding box center [189, 67] width 31 height 6
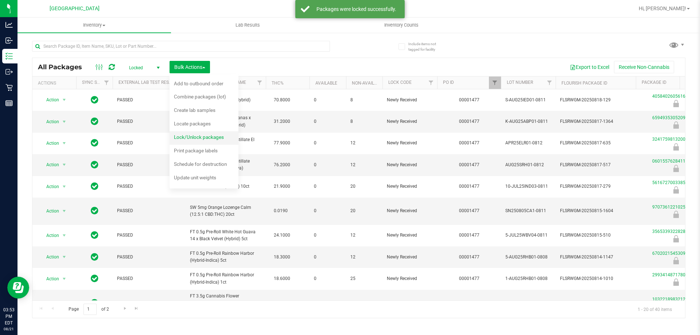
click at [190, 138] on span "Lock/Unlock packages" at bounding box center [199, 137] width 50 height 6
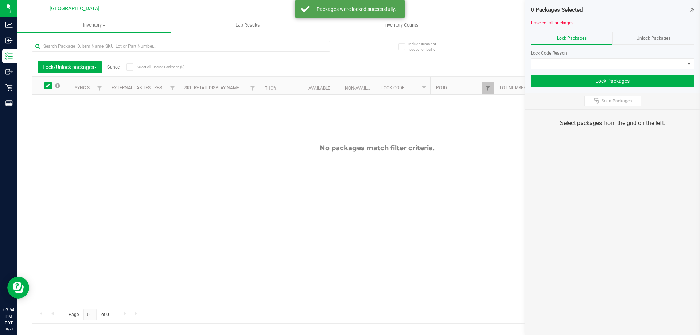
click at [349, 40] on span "Unlock Packages" at bounding box center [653, 38] width 34 height 5
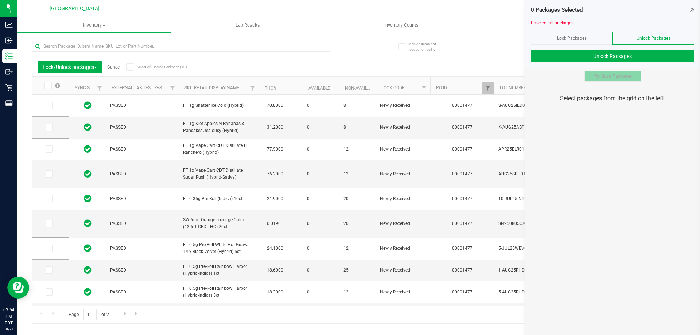
click at [349, 74] on span "Scan Packages" at bounding box center [616, 76] width 30 height 6
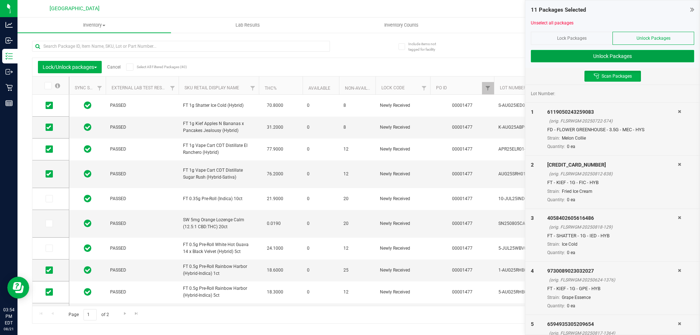
click at [349, 54] on button "Unlock Packages" at bounding box center [612, 56] width 163 height 12
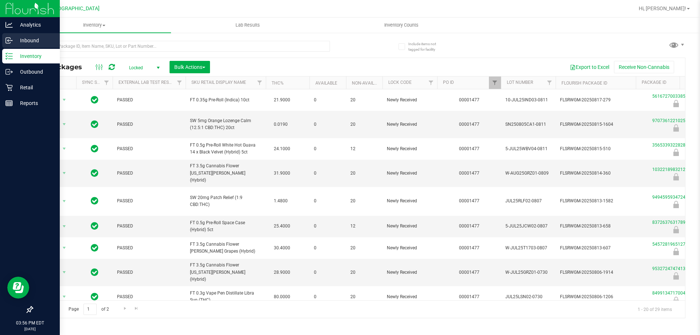
click at [12, 44] on icon at bounding box center [8, 40] width 7 height 7
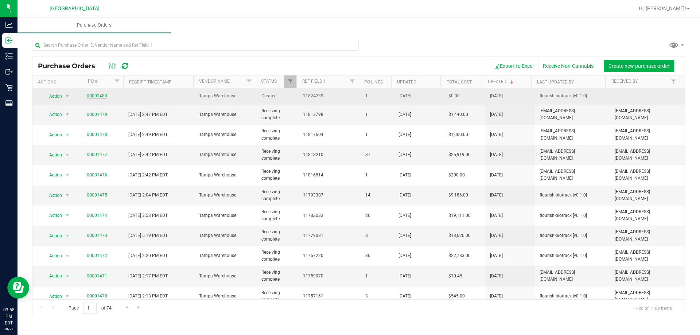
click at [93, 94] on link "00001480" at bounding box center [97, 95] width 20 height 5
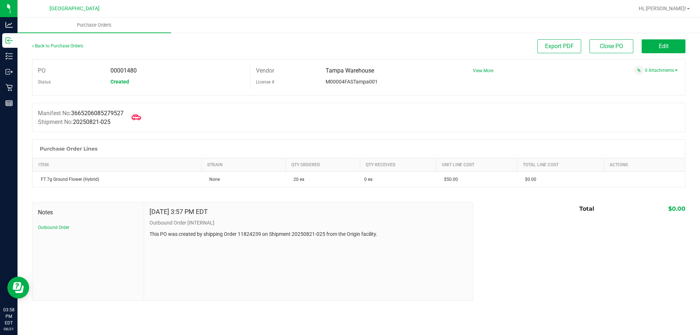
click at [136, 118] on icon at bounding box center [136, 117] width 9 height 9
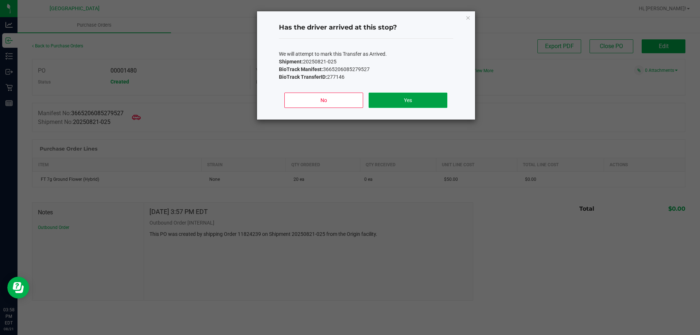
click at [391, 99] on button "Yes" at bounding box center [407, 100] width 78 height 15
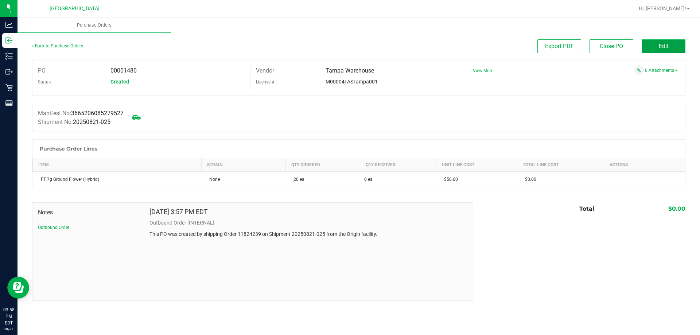
click at [655, 47] on button "Edit" at bounding box center [663, 46] width 44 height 14
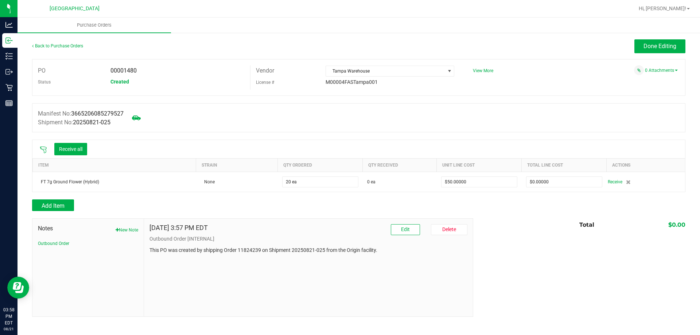
click at [44, 153] on icon at bounding box center [43, 149] width 7 height 7
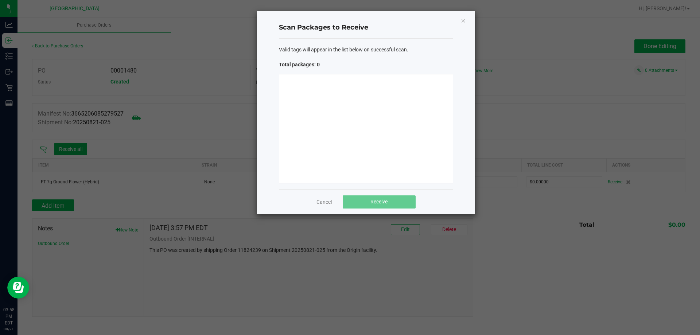
click at [305, 112] on div at bounding box center [366, 128] width 174 height 109
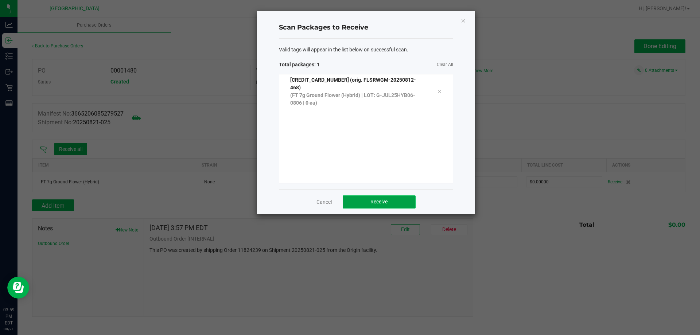
click at [367, 198] on button "Receive" at bounding box center [379, 201] width 73 height 13
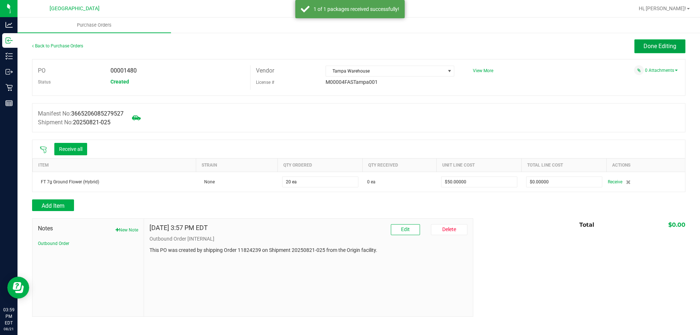
click at [654, 45] on span "Done Editing" at bounding box center [659, 46] width 33 height 7
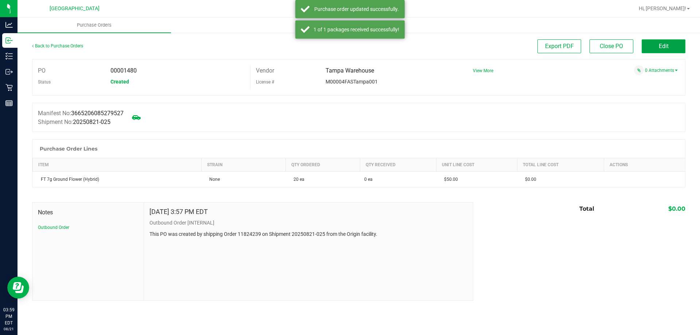
click at [652, 47] on button "Edit" at bounding box center [663, 46] width 44 height 14
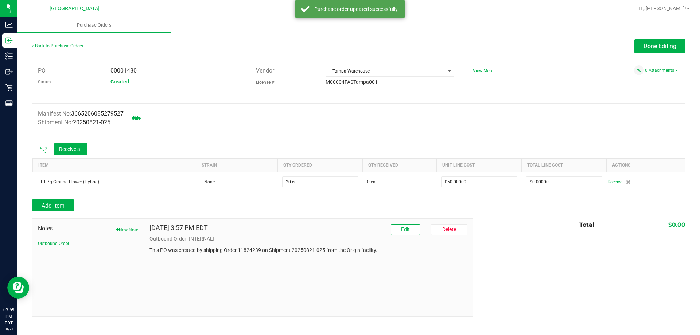
click at [44, 149] on icon at bounding box center [43, 149] width 7 height 7
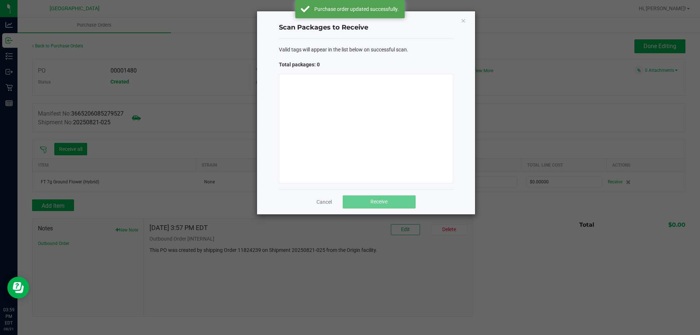
click at [312, 101] on div at bounding box center [366, 128] width 174 height 109
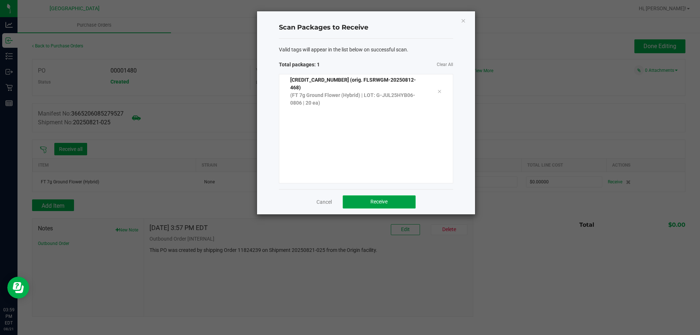
click at [382, 204] on span "Receive" at bounding box center [378, 202] width 17 height 6
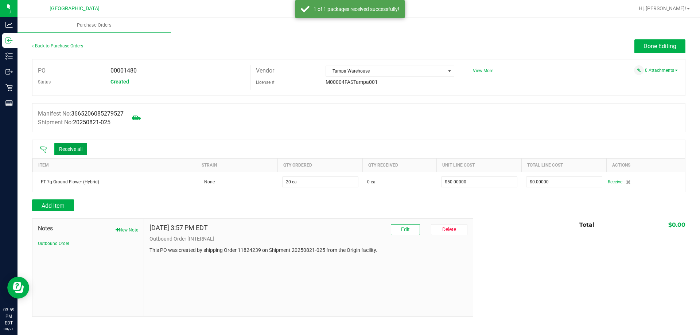
click at [72, 147] on button "Receive all" at bounding box center [70, 149] width 33 height 12
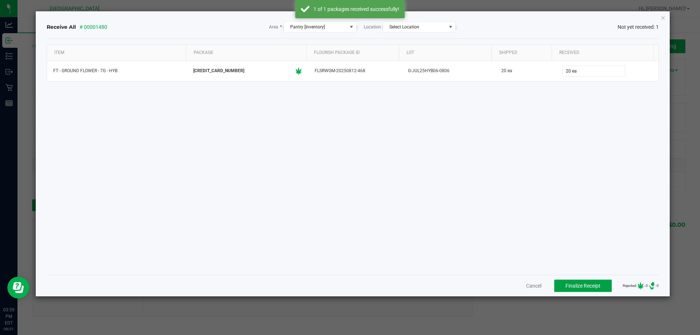
click at [565, 283] on span "Finalize Receipt" at bounding box center [582, 286] width 35 height 6
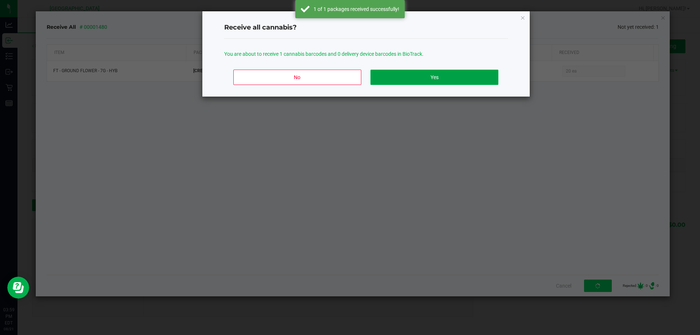
click at [432, 84] on button "Yes" at bounding box center [434, 77] width 128 height 15
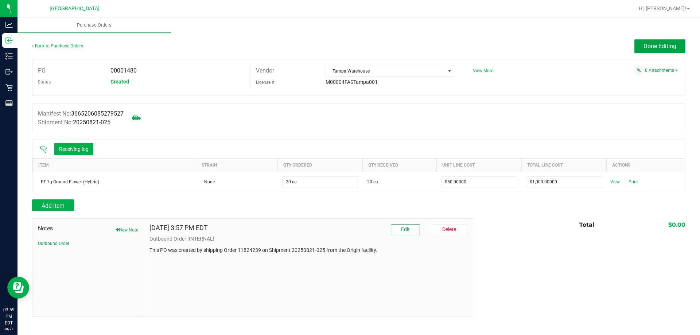
click at [641, 47] on button "Done Editing" at bounding box center [659, 46] width 51 height 14
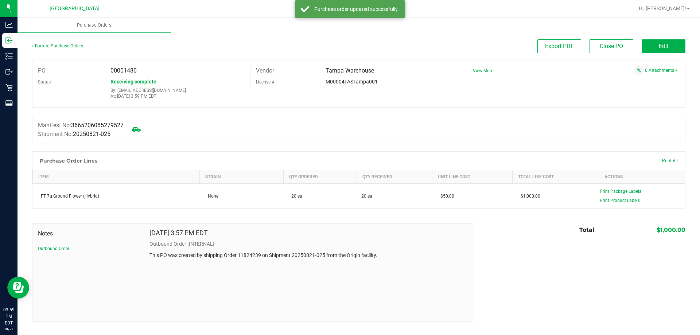
click at [55, 43] on div "Back to Purchase Orders" at bounding box center [113, 45] width 163 height 13
click at [55, 46] on link "Back to Purchase Orders" at bounding box center [57, 45] width 51 height 5
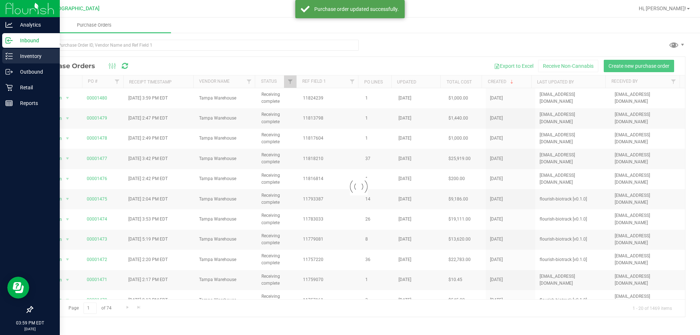
click at [13, 58] on p "Inventory" at bounding box center [35, 56] width 44 height 9
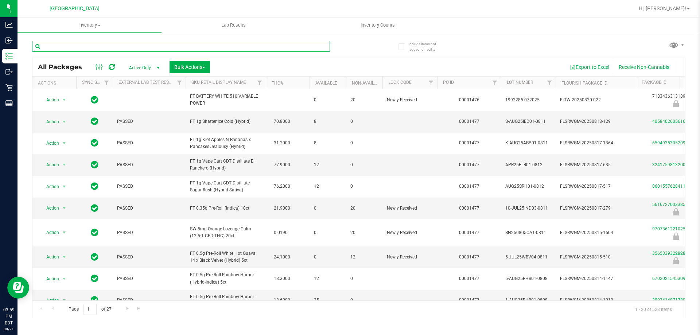
click at [162, 42] on input "text" at bounding box center [181, 46] width 298 height 11
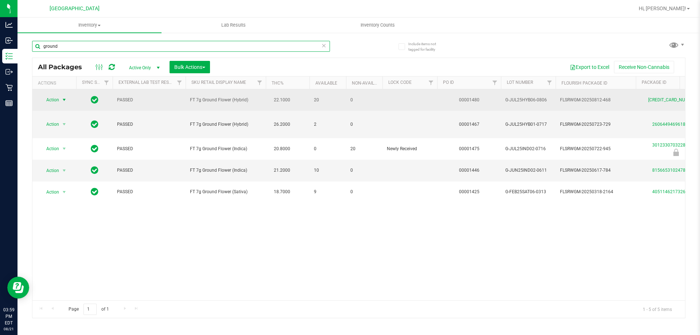
type input "ground"
click at [47, 100] on span "Action" at bounding box center [50, 100] width 20 height 10
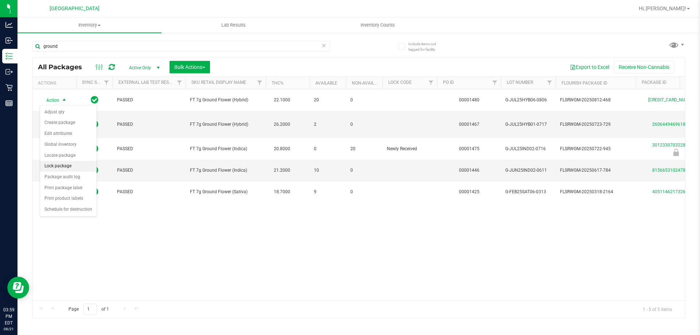
click at [77, 164] on li "Lock package" at bounding box center [68, 166] width 56 height 11
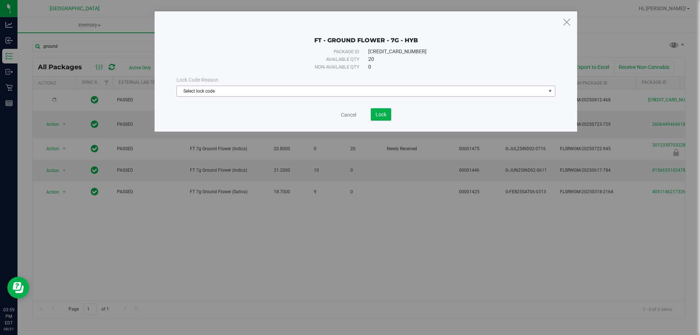
click at [246, 87] on span "Select lock code" at bounding box center [361, 91] width 369 height 10
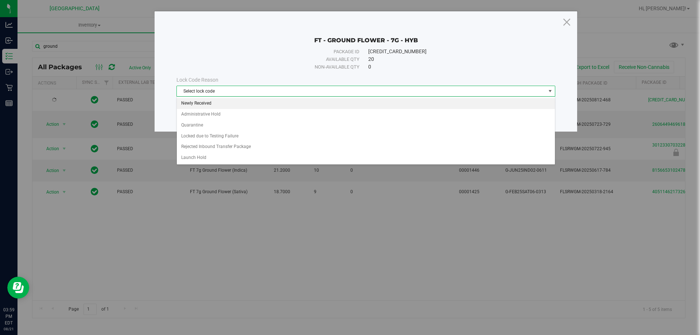
click at [239, 101] on li "Newly Received" at bounding box center [366, 103] width 378 height 11
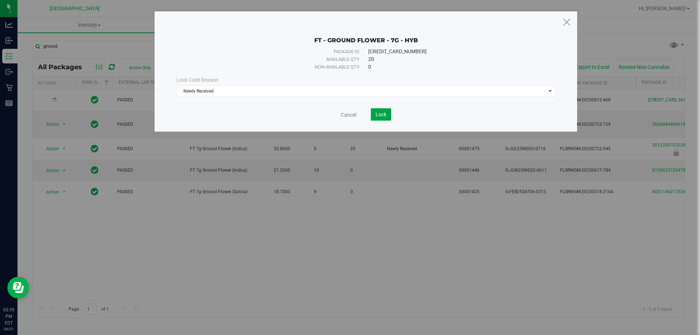
click at [380, 117] on button "Lock" at bounding box center [381, 114] width 20 height 12
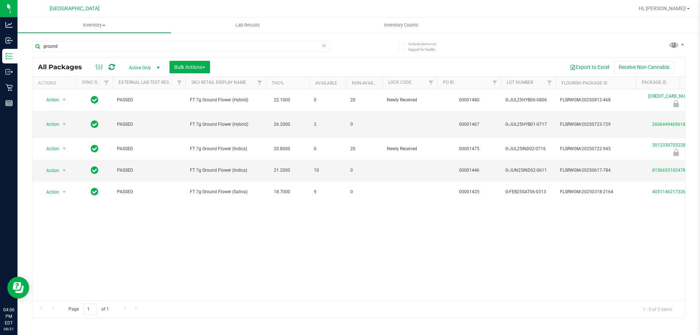
click at [208, 267] on div "Action Action Edit attributes Global inventory Locate package Package audit log…" at bounding box center [358, 194] width 652 height 211
click at [71, 46] on input "ground" at bounding box center [181, 46] width 298 height 11
click at [69, 46] on input "ground" at bounding box center [181, 46] width 298 height 11
click at [66, 33] on link "Inventory All packages All inventory Waste log Create inventory" at bounding box center [93, 24] width 153 height 15
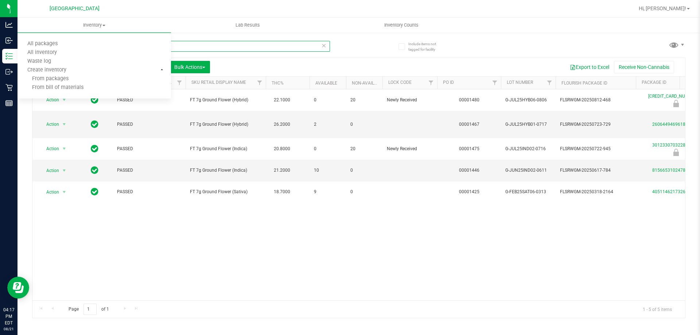
click at [217, 46] on input "ground" at bounding box center [181, 46] width 298 height 11
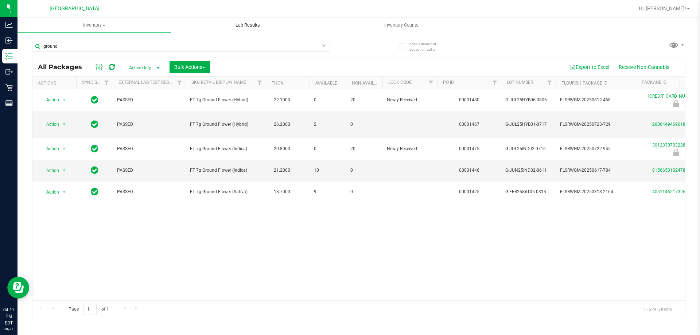
click at [320, 30] on uib-tab-heading "Lab Results" at bounding box center [247, 25] width 153 height 15
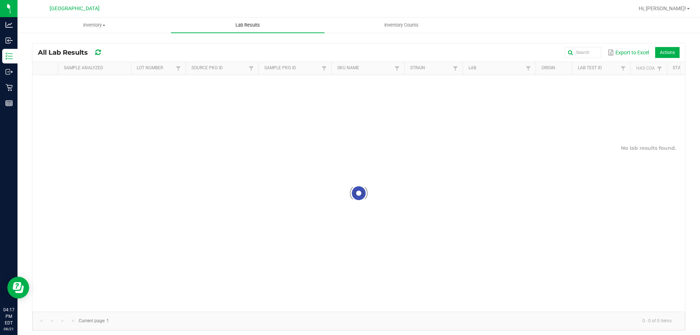
click at [171, 17] on link "Lab Results" at bounding box center [247, 24] width 153 height 15
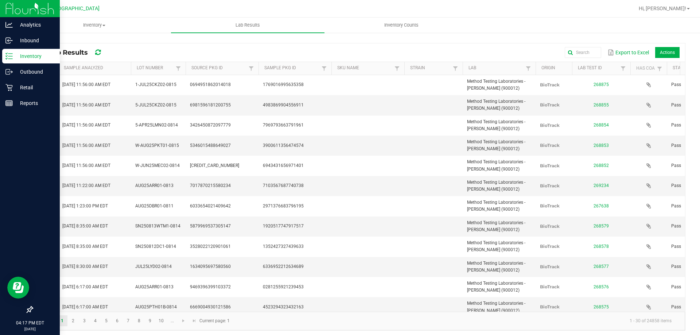
click at [7, 55] on icon at bounding box center [8, 55] width 7 height 7
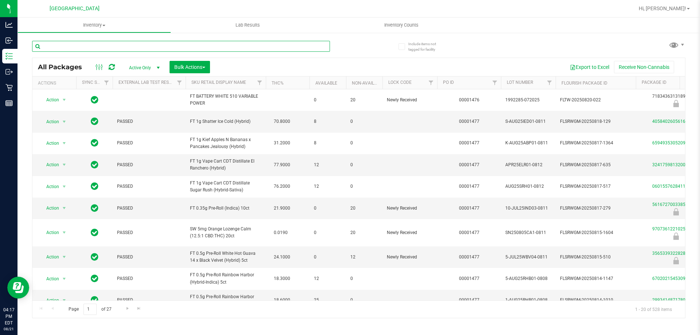
click at [80, 46] on input "text" at bounding box center [181, 46] width 298 height 11
type input "5552300131938726"
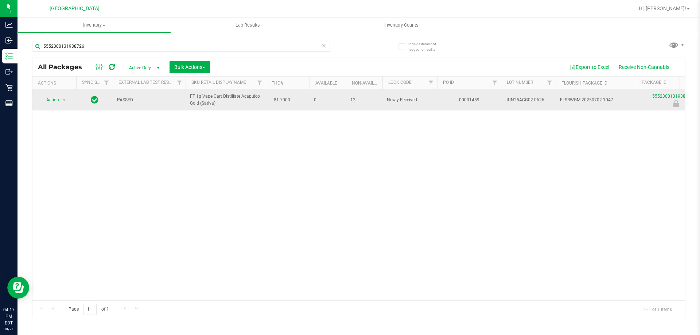
click at [47, 98] on span "Action" at bounding box center [50, 100] width 20 height 10
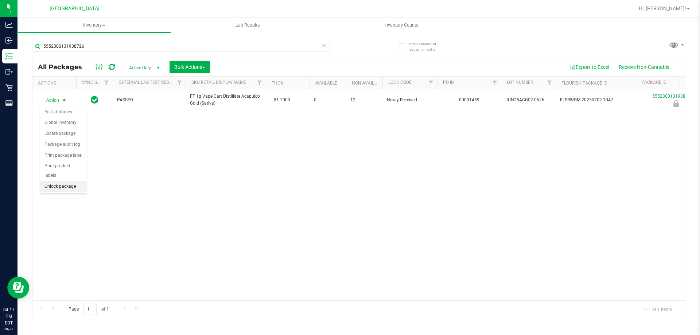
click at [67, 181] on li "Unlock package" at bounding box center [63, 186] width 47 height 11
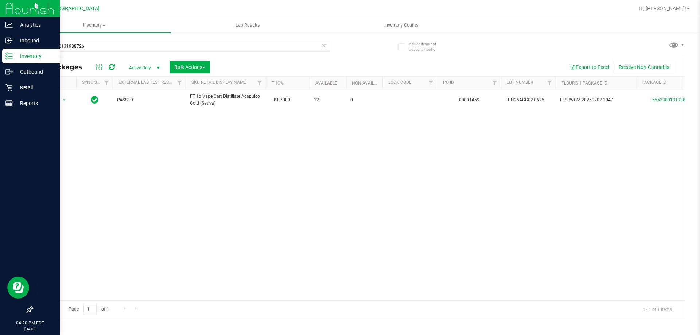
click at [20, 58] on p "Inventory" at bounding box center [35, 56] width 44 height 9
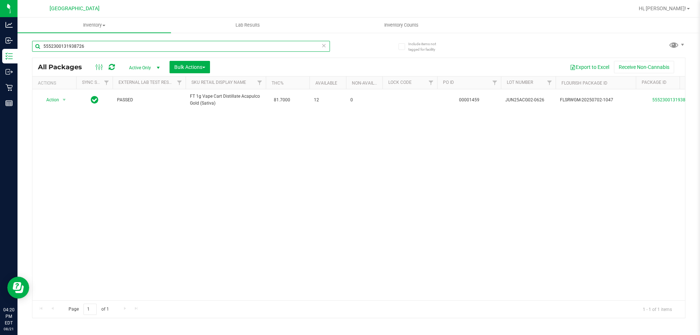
click at [147, 42] on input "5552300131938726" at bounding box center [181, 46] width 298 height 11
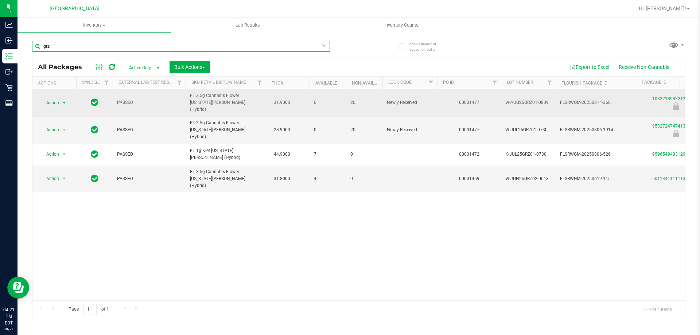
type input "grz"
click at [64, 100] on span "select" at bounding box center [64, 103] width 6 height 6
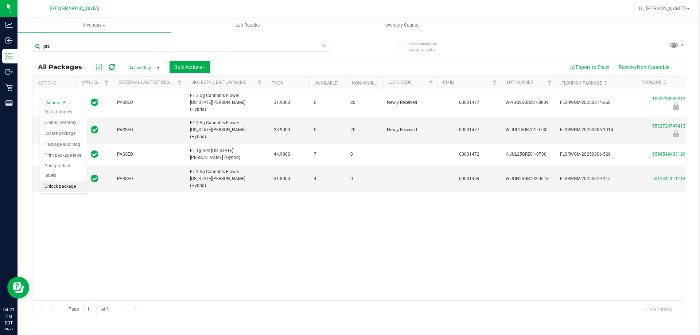
click at [74, 181] on li "Unlock package" at bounding box center [63, 186] width 47 height 11
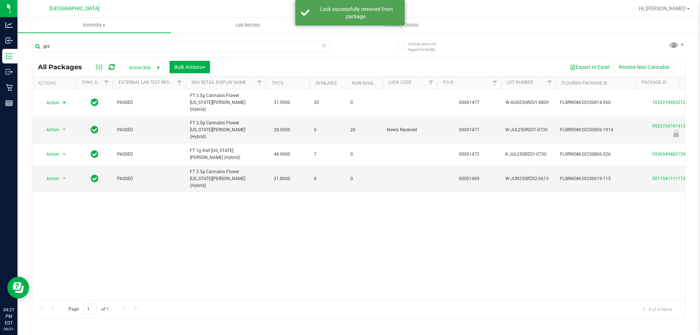
click at [64, 101] on span "select" at bounding box center [64, 103] width 6 height 6
click at [69, 168] on li "Lock package" at bounding box center [68, 166] width 56 height 11
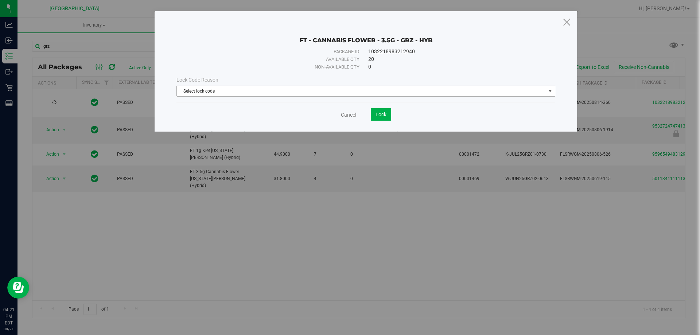
click at [293, 93] on span "Select lock code" at bounding box center [361, 91] width 369 height 10
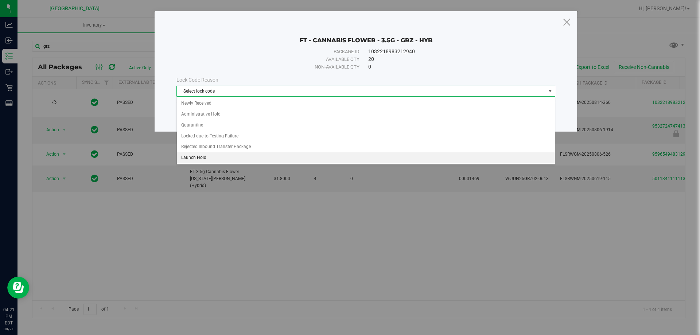
click at [265, 154] on li "Launch Hold" at bounding box center [366, 157] width 378 height 11
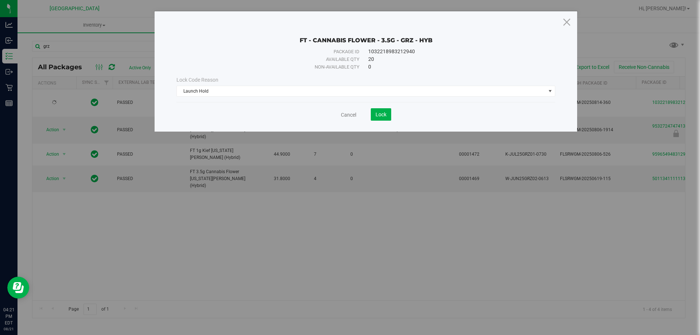
click at [394, 111] on div "Cancel Lock" at bounding box center [365, 114] width 379 height 12
click at [384, 113] on span "Lock" at bounding box center [380, 115] width 11 height 6
